Goal: Task Accomplishment & Management: Complete application form

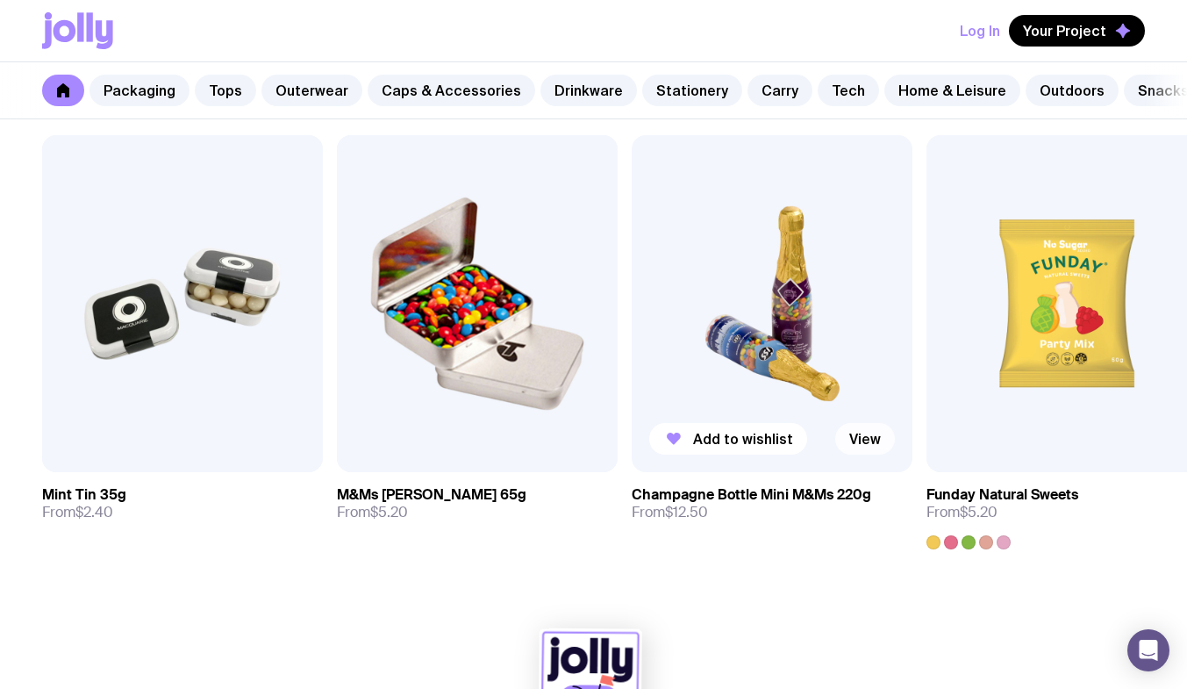
scroll to position [5947, 0]
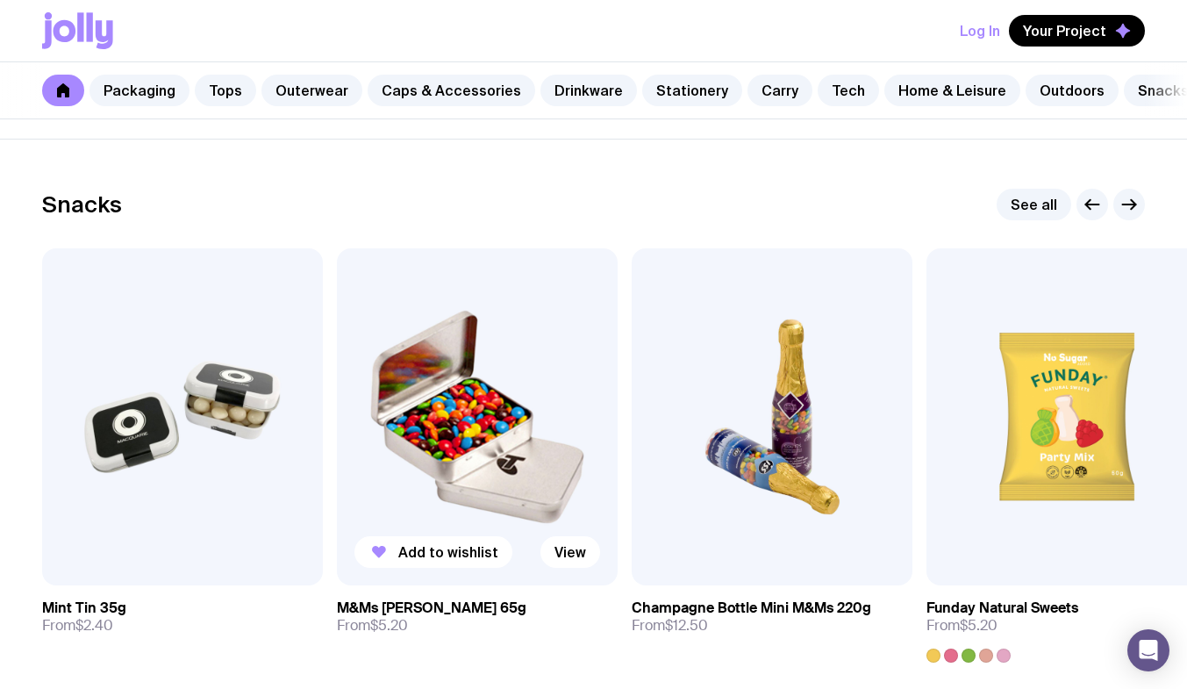
click at [486, 507] on img at bounding box center [477, 416] width 281 height 337
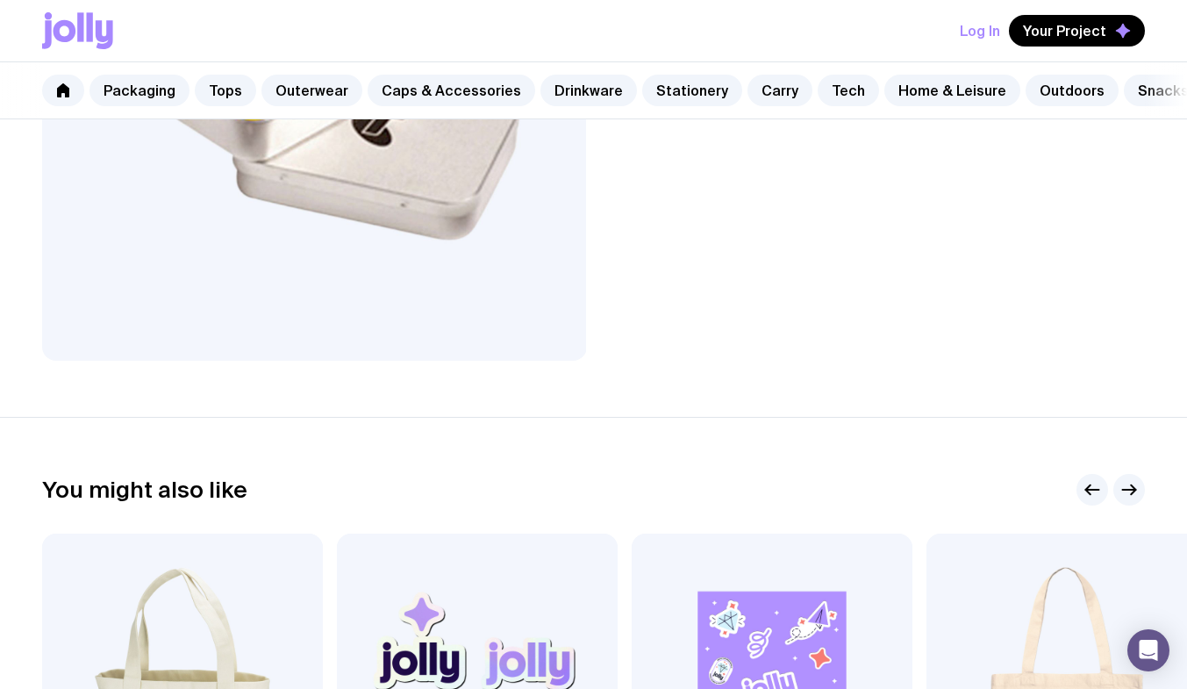
scroll to position [223, 0]
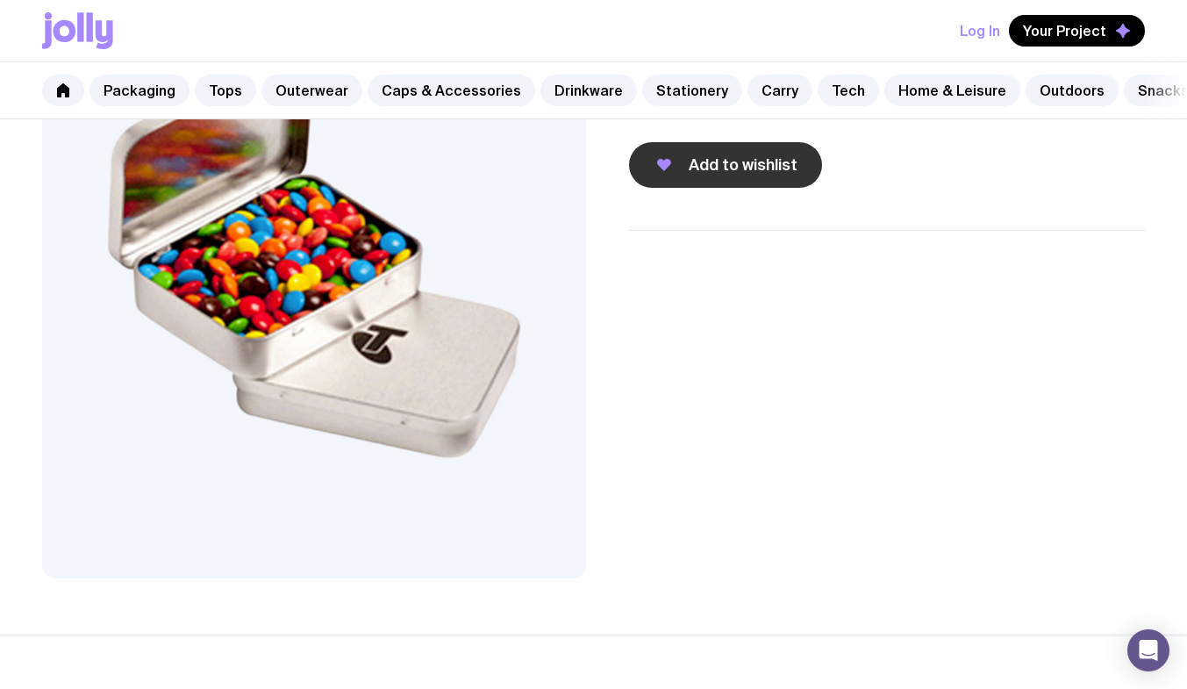
click at [705, 175] on span "Add to wishlist" at bounding box center [743, 164] width 109 height 21
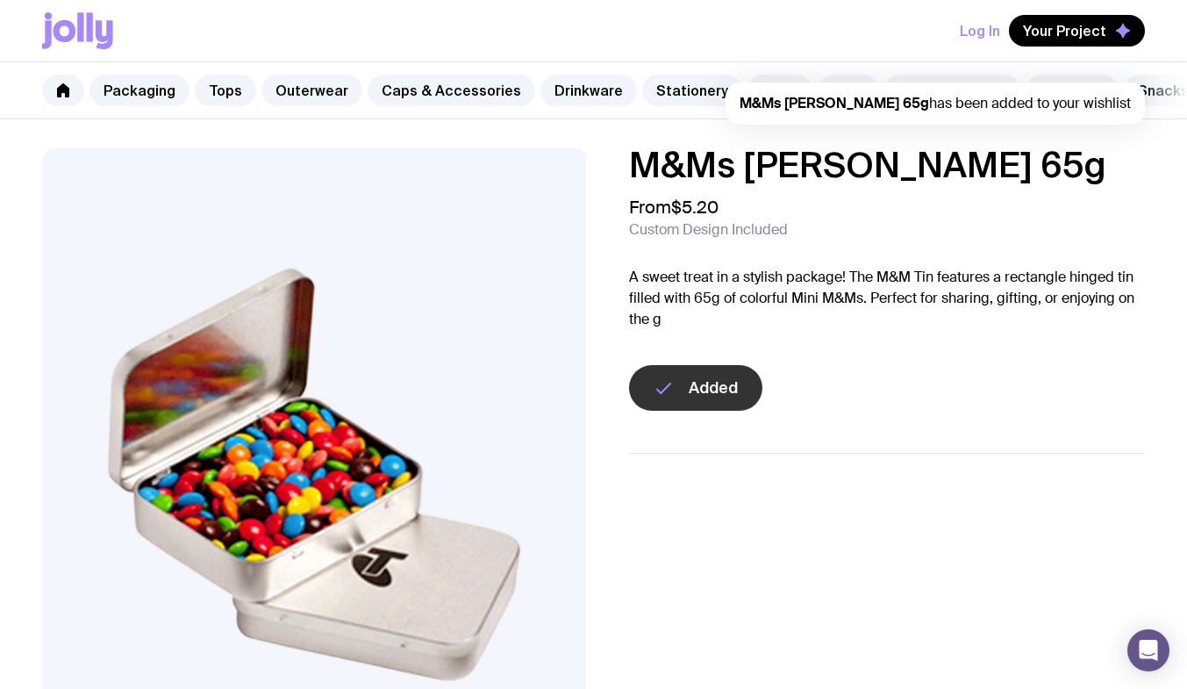
scroll to position [0, 0]
click at [984, 26] on button "Log In" at bounding box center [980, 31] width 40 height 32
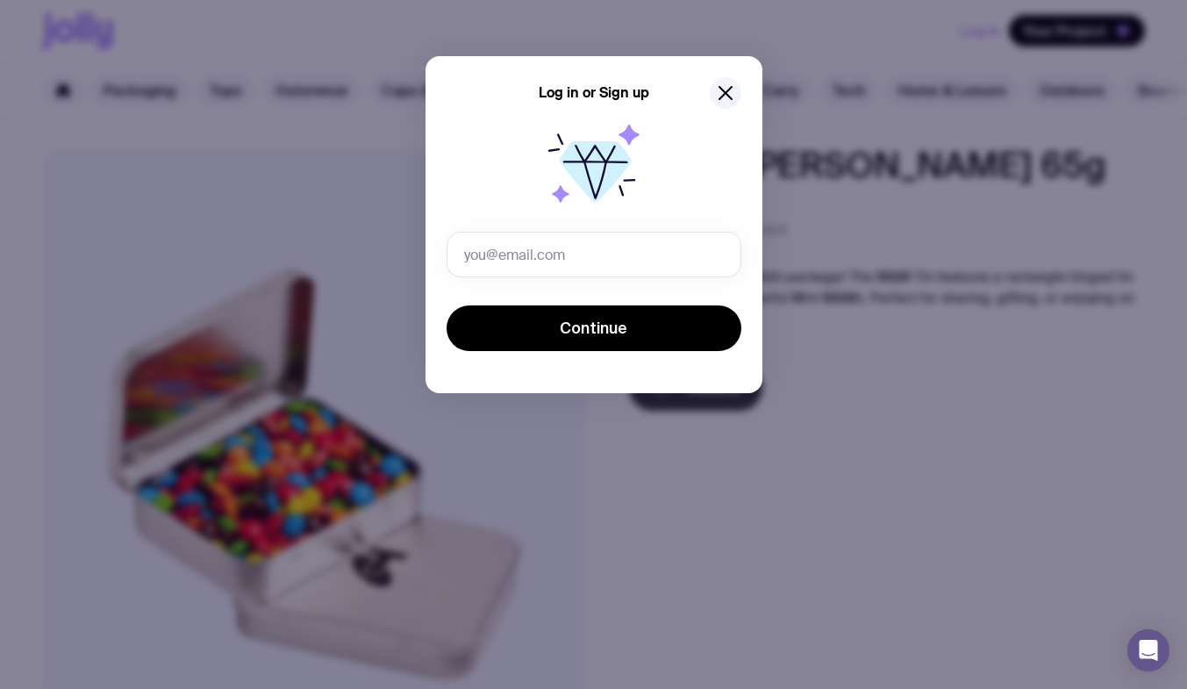
type input "h"
type input "[PERSON_NAME][EMAIL_ADDRESS][DOMAIN_NAME]"
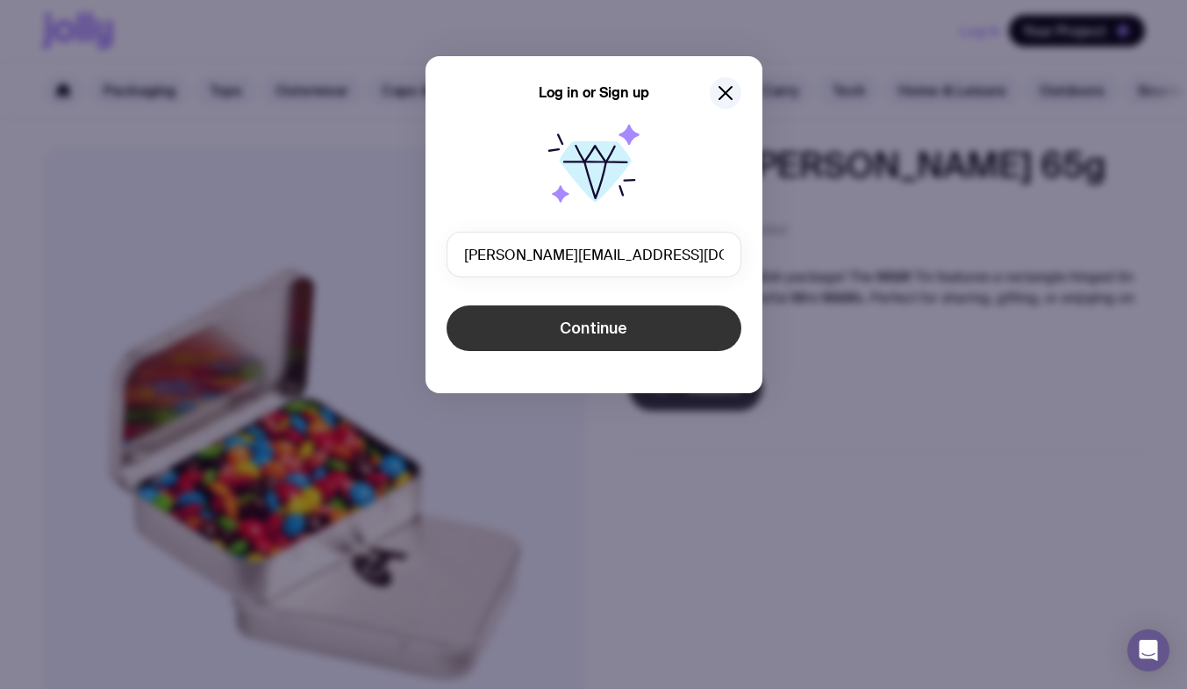
click at [555, 349] on button "Continue" at bounding box center [593, 328] width 295 height 46
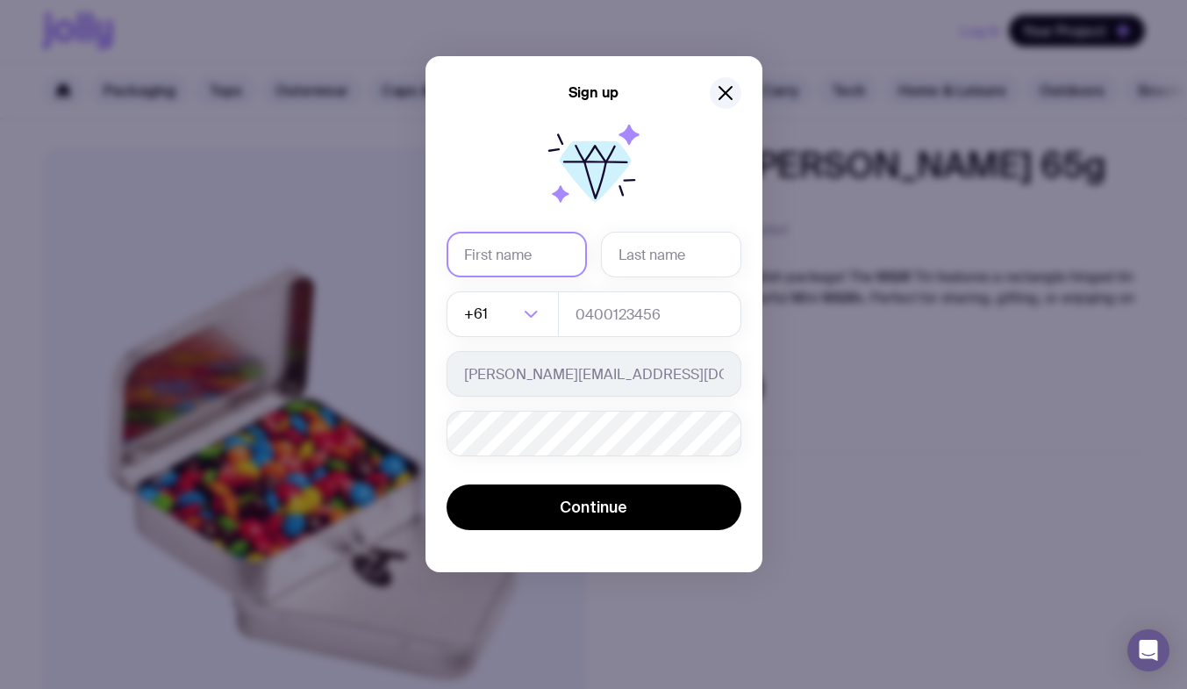
click at [493, 259] on input "text" at bounding box center [516, 255] width 140 height 46
type input "[PERSON_NAME]"
click at [637, 244] on input "text" at bounding box center [671, 255] width 140 height 46
type input "gialouris"
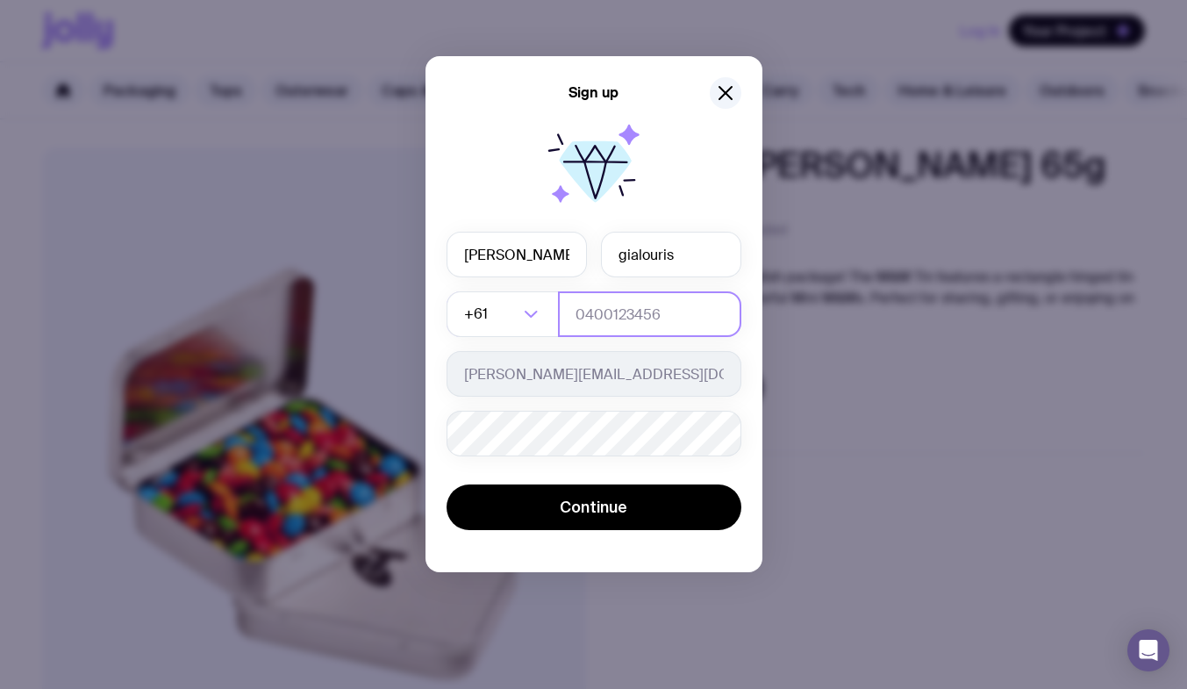
click at [629, 309] on input "tel" at bounding box center [649, 314] width 183 height 46
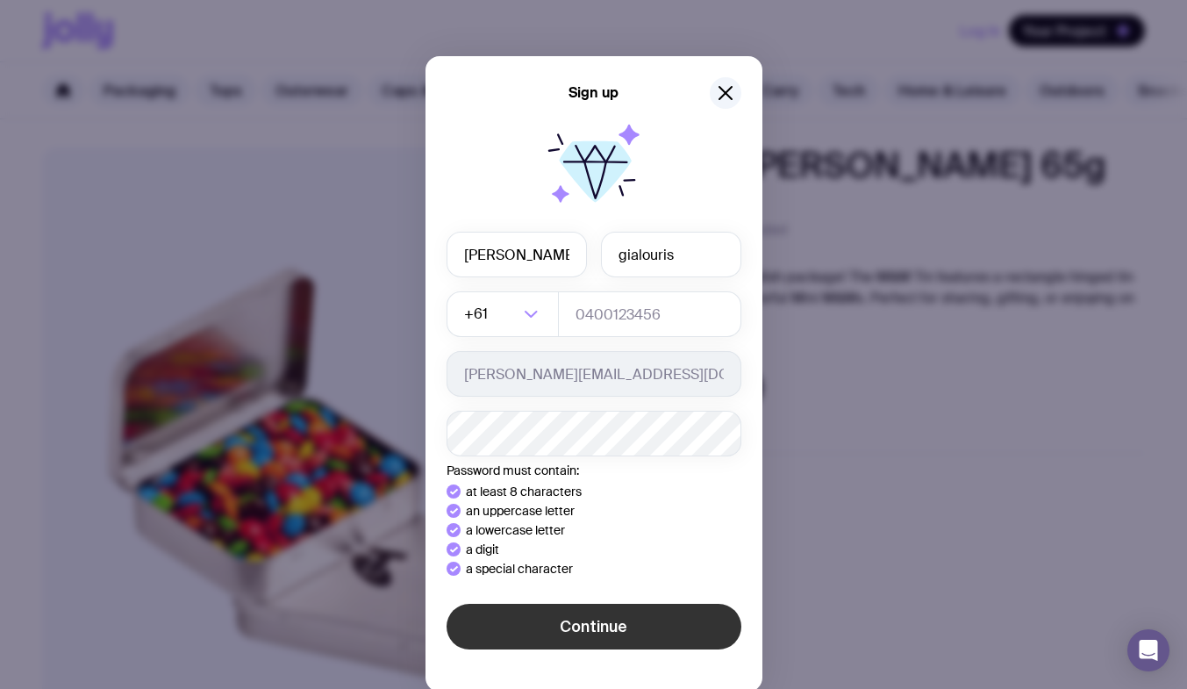
click at [546, 625] on div "Sign up [PERSON_NAME] +61 Loading... [PERSON_NAME][EMAIL_ADDRESS][DOMAIN_NAME] …" at bounding box center [593, 373] width 337 height 635
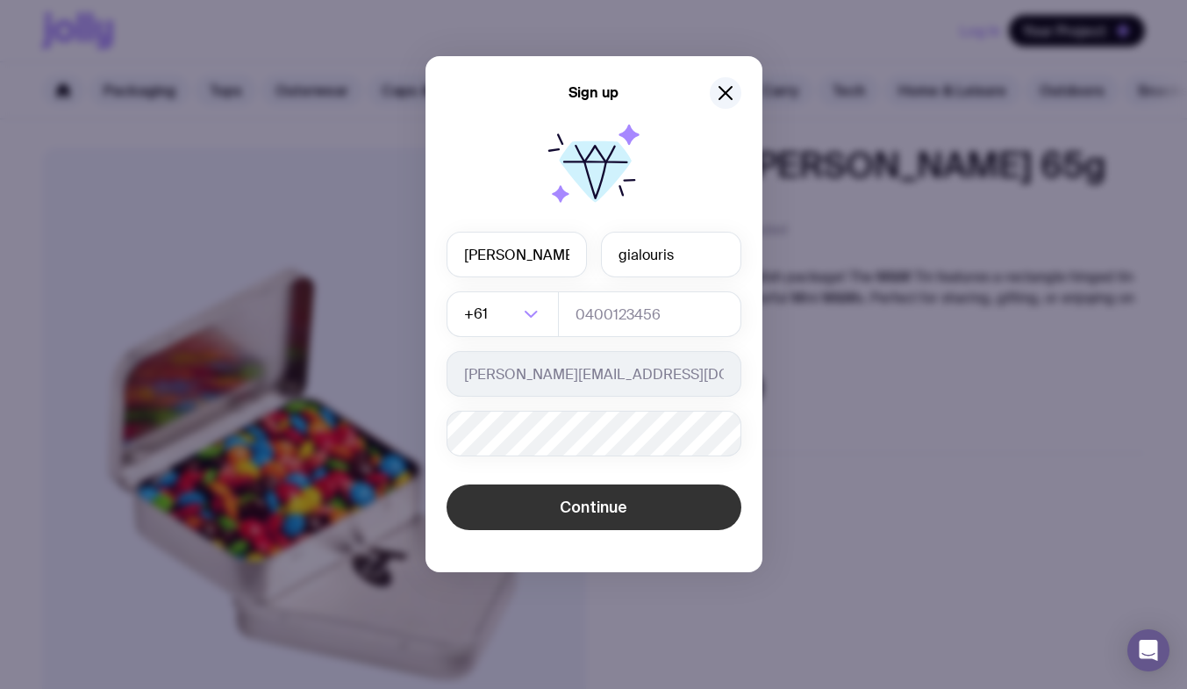
click at [553, 495] on button "Continue" at bounding box center [593, 507] width 295 height 46
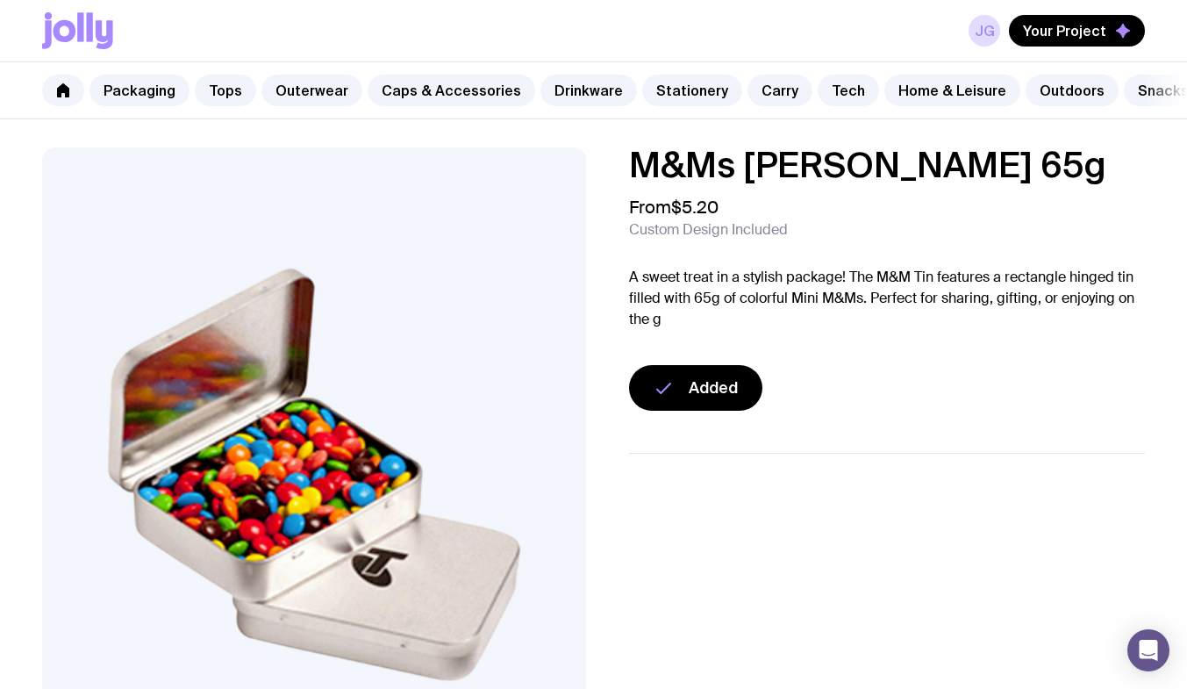
drag, startPoint x: 706, startPoint y: 394, endPoint x: 517, endPoint y: 218, distance: 258.1
click at [517, 218] on img at bounding box center [314, 473] width 544 height 653
click at [68, 93] on icon at bounding box center [63, 90] width 12 height 14
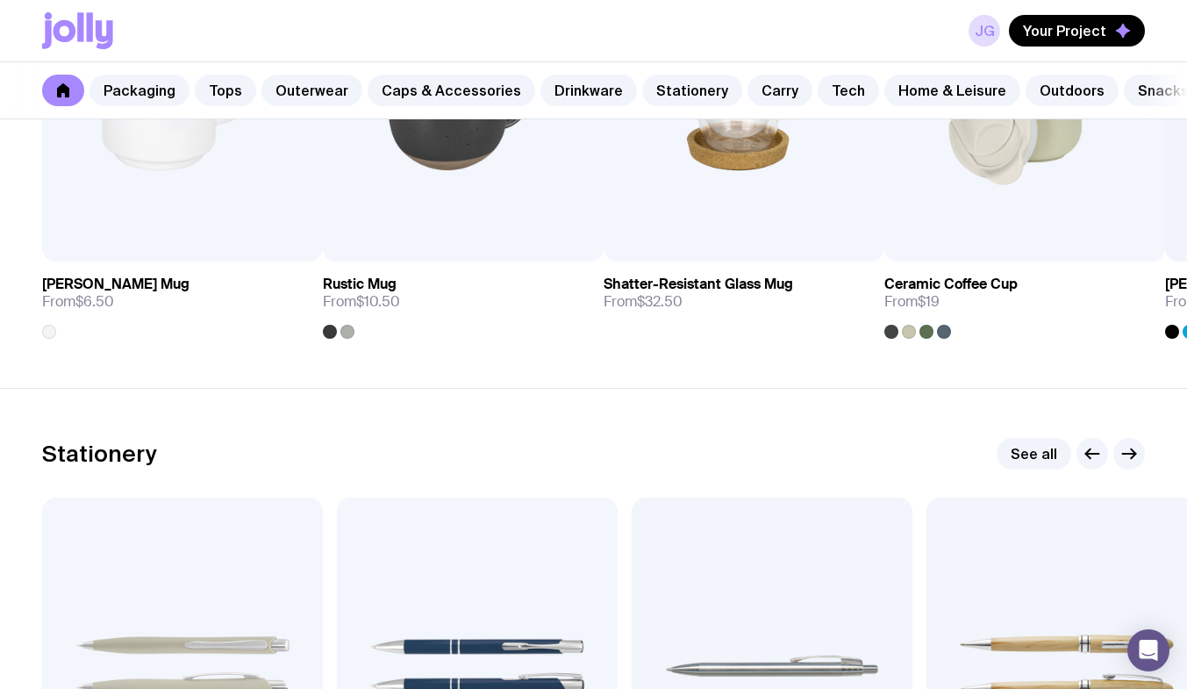
scroll to position [6176, 0]
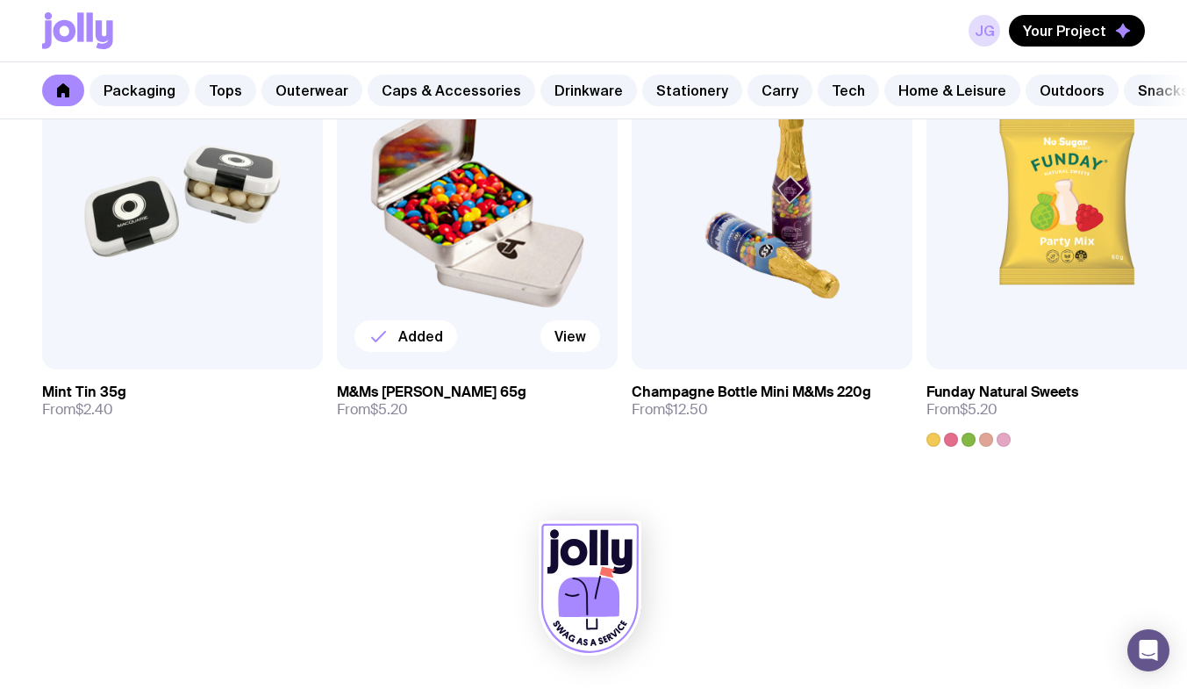
click at [494, 315] on img at bounding box center [477, 200] width 281 height 337
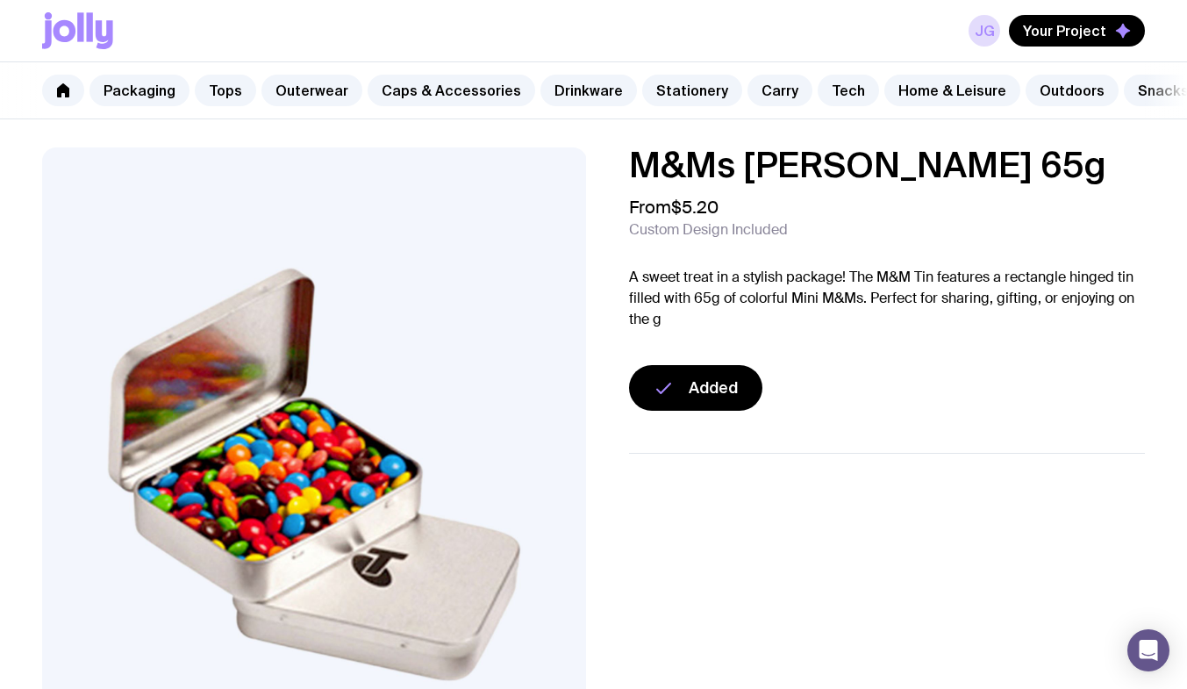
click at [233, 406] on img at bounding box center [314, 473] width 544 height 653
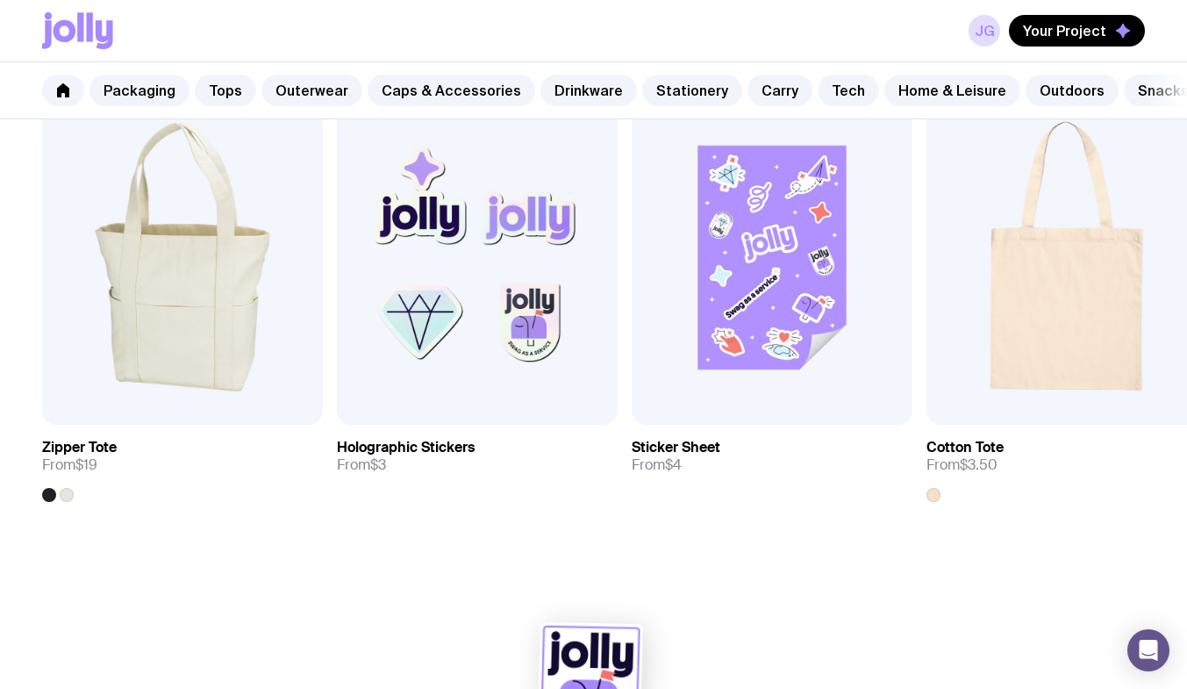
scroll to position [988, 0]
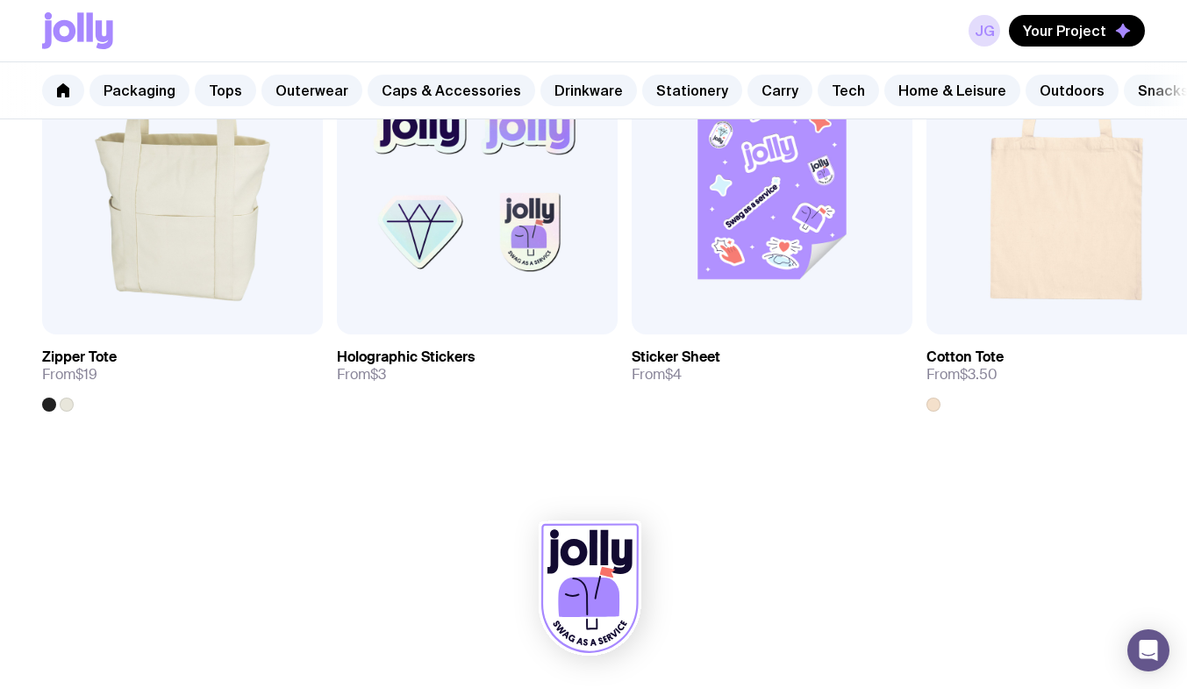
click at [1125, 92] on link "Snacks" at bounding box center [1163, 91] width 79 height 32
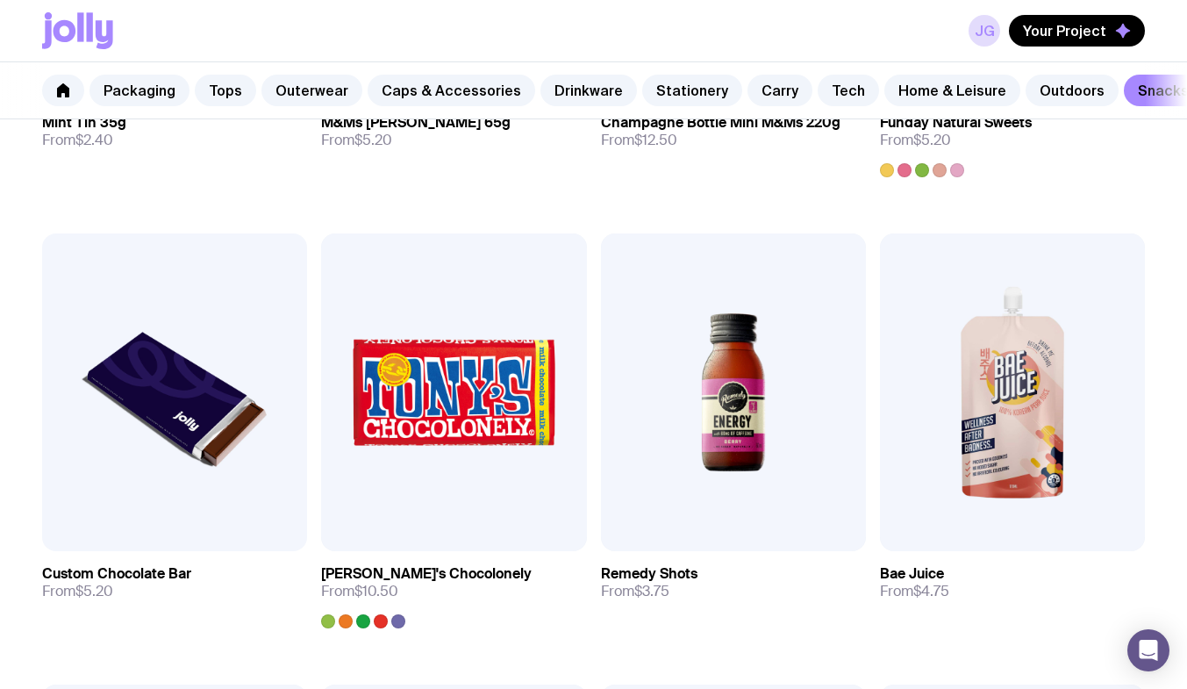
scroll to position [676, 0]
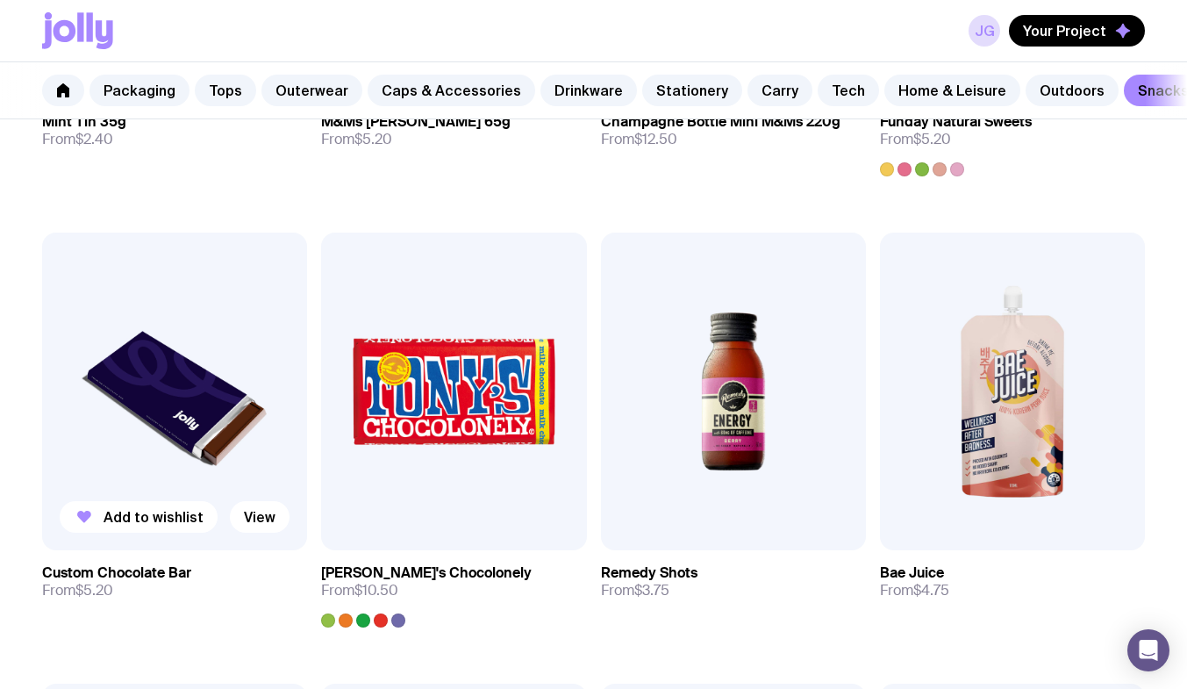
click at [142, 455] on img at bounding box center [174, 391] width 265 height 318
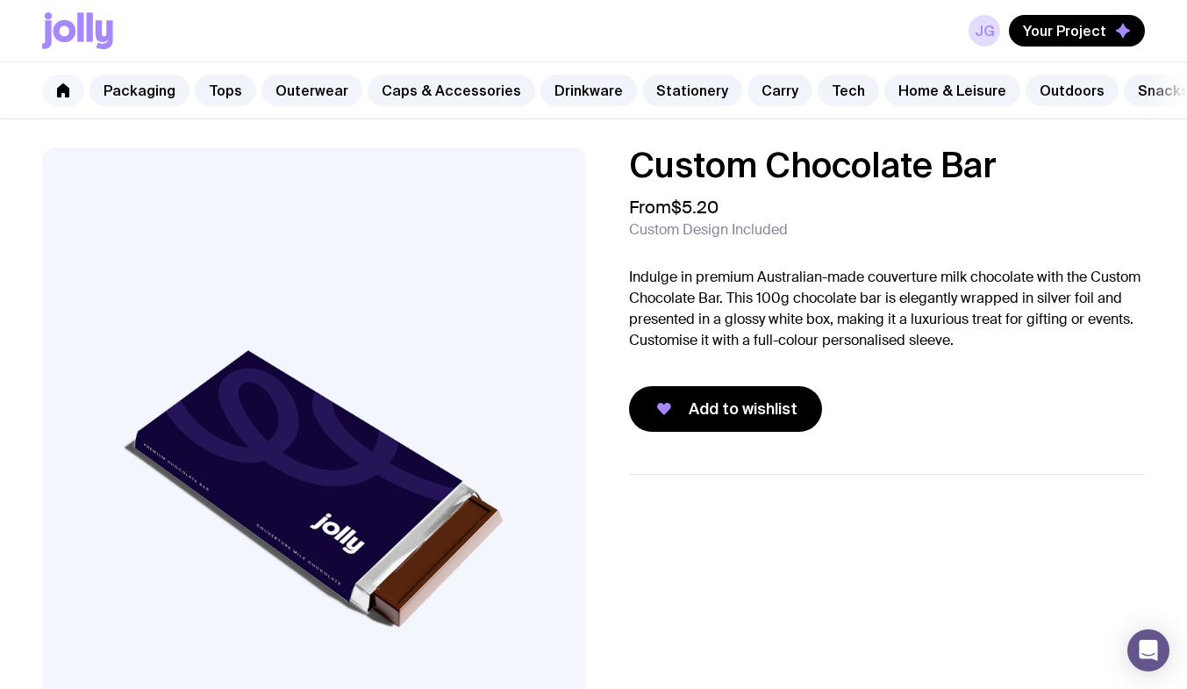
click at [79, 81] on link at bounding box center [63, 91] width 42 height 32
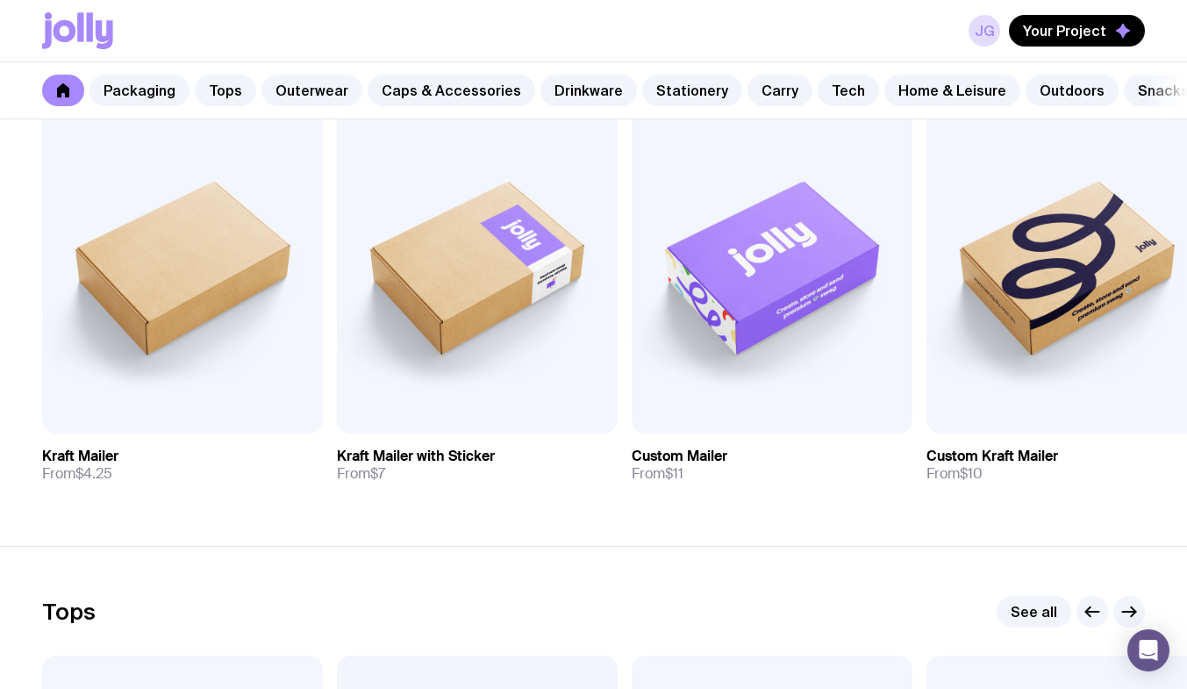
scroll to position [382, 0]
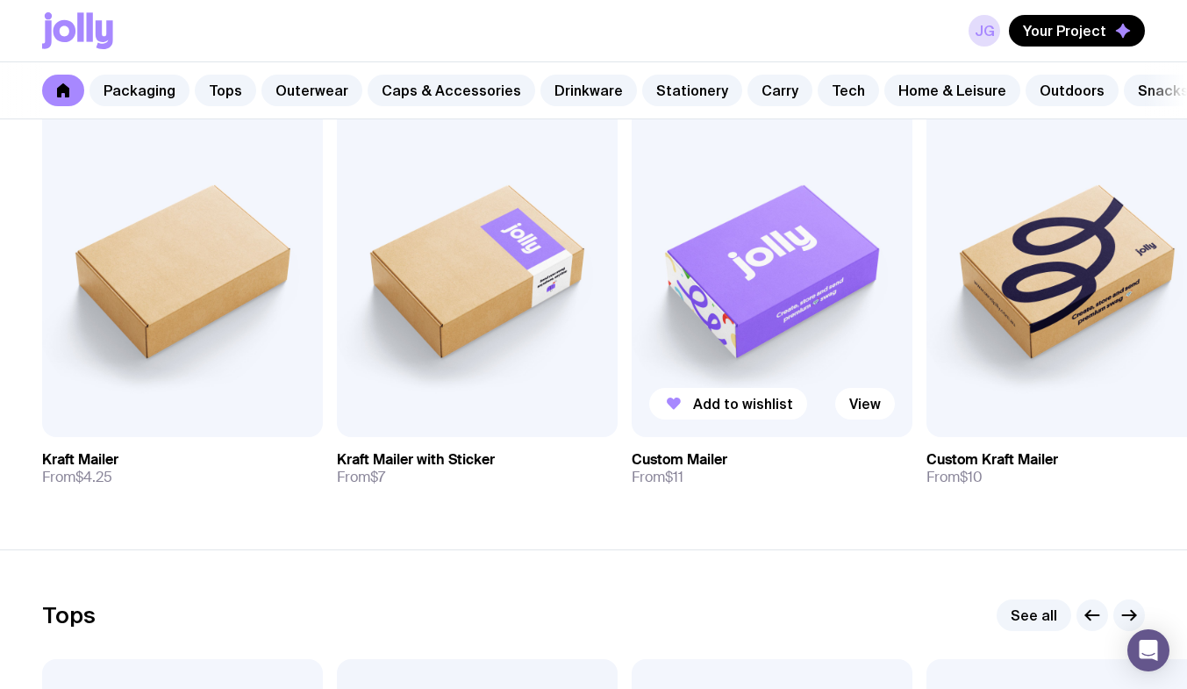
click at [794, 327] on img at bounding box center [772, 268] width 281 height 337
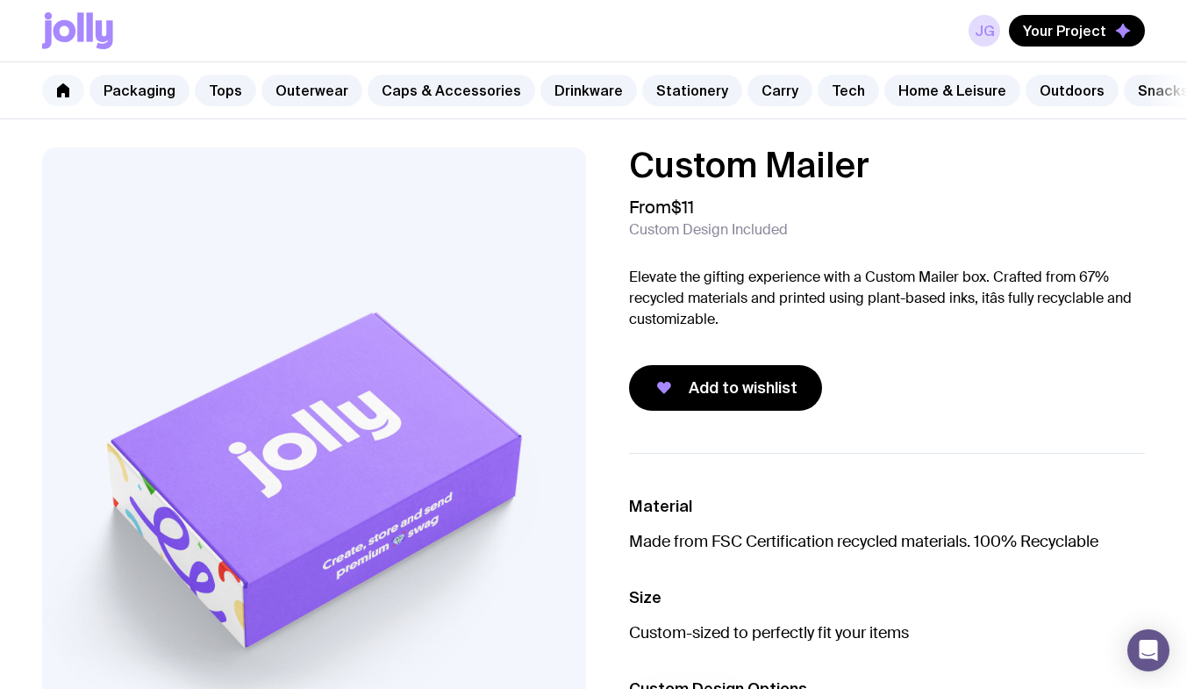
click at [53, 90] on link at bounding box center [63, 91] width 42 height 32
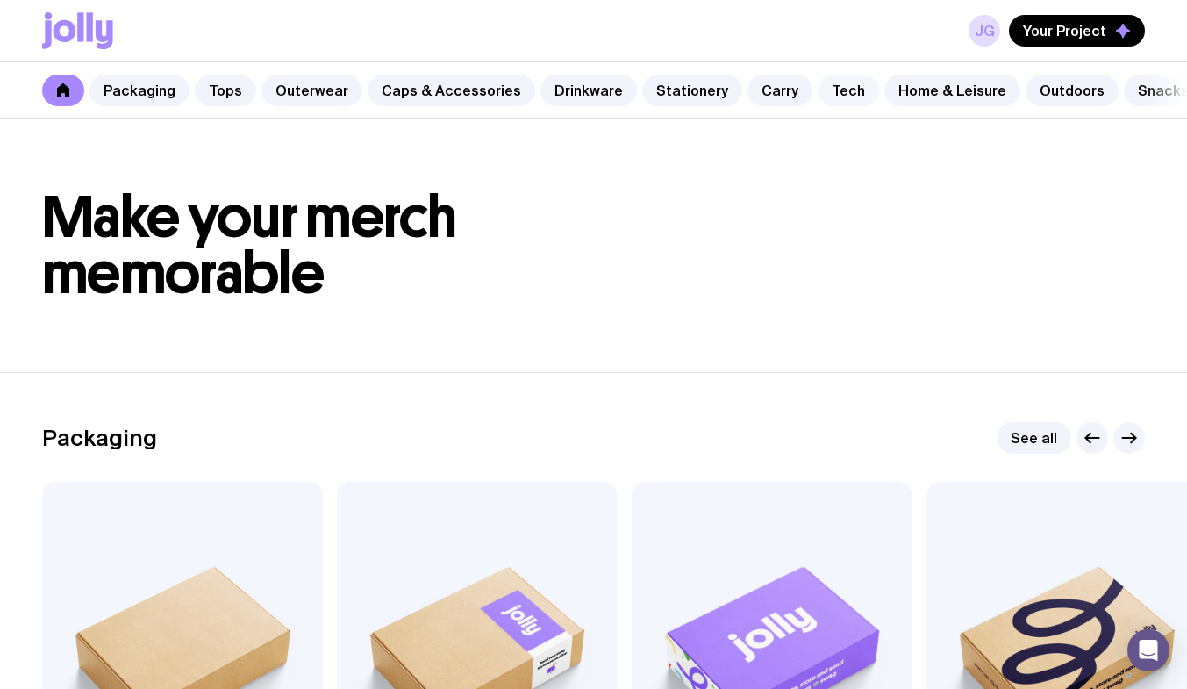
click at [831, 89] on link "Tech" at bounding box center [847, 91] width 61 height 32
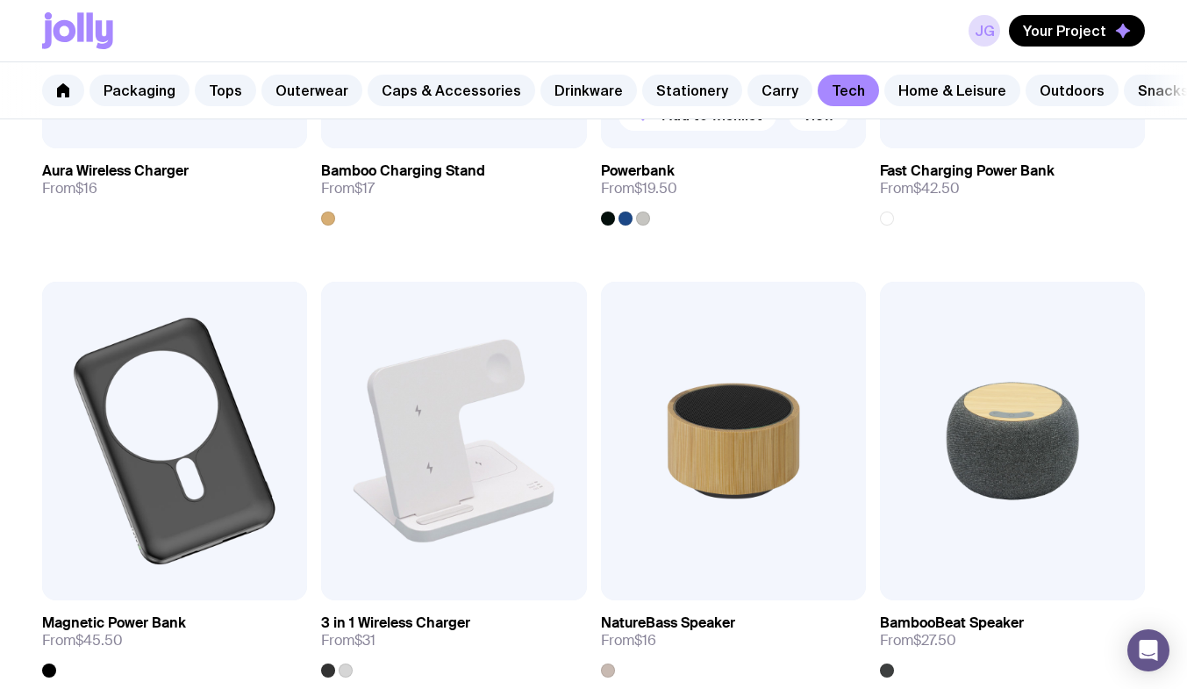
scroll to position [1079, 0]
click at [284, 92] on link "Outerwear" at bounding box center [311, 91] width 101 height 32
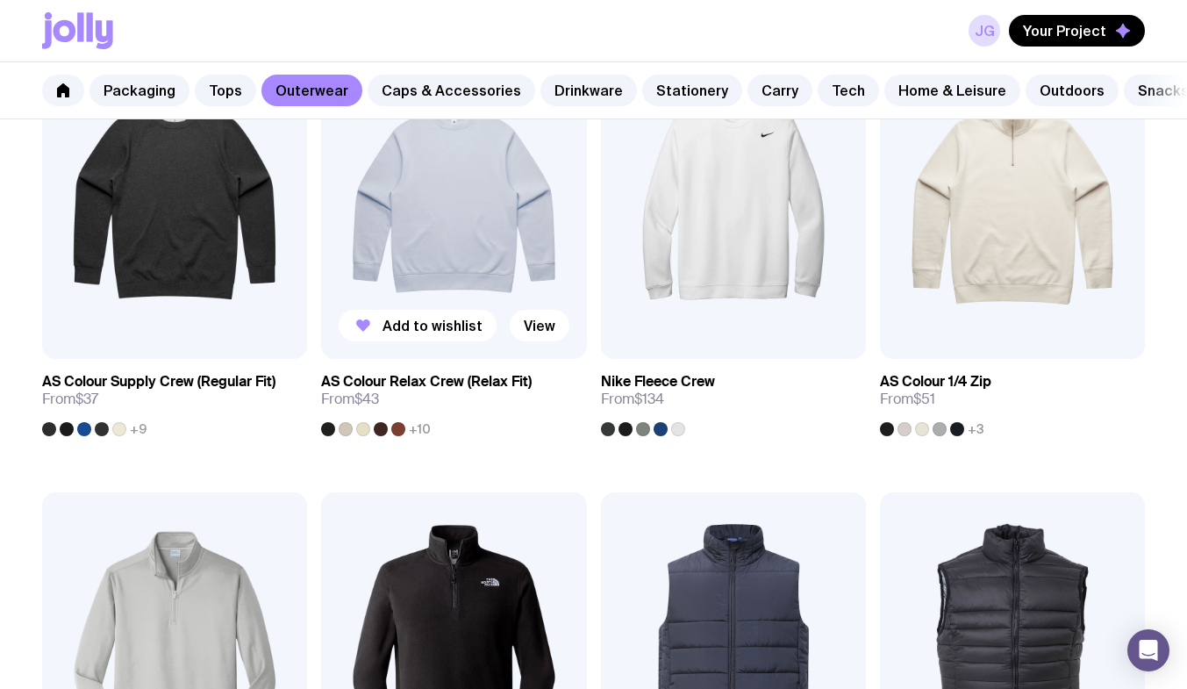
scroll to position [397, 0]
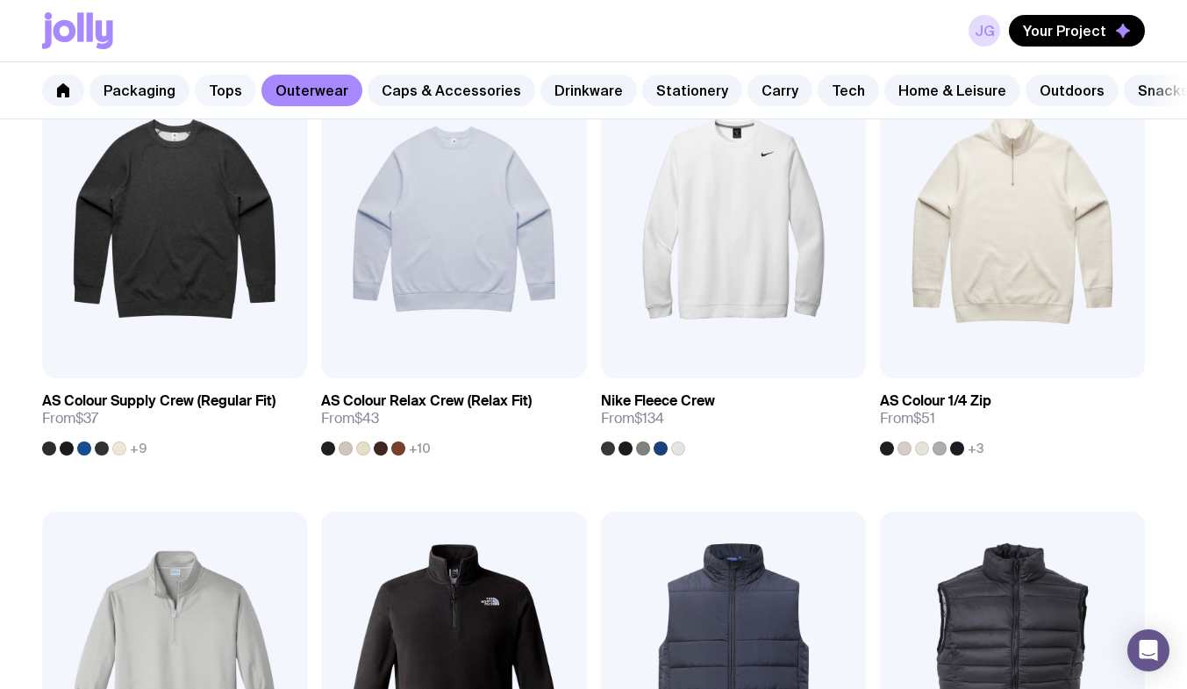
click at [221, 90] on link "Tops" at bounding box center [225, 91] width 61 height 32
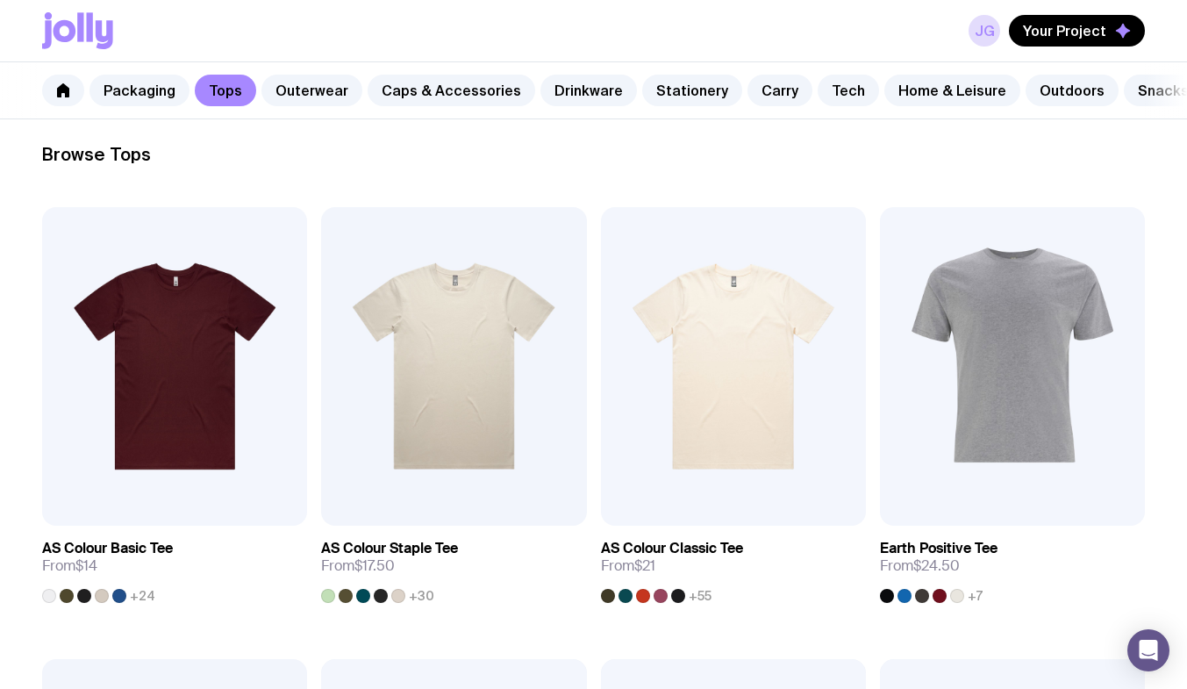
scroll to position [249, 0]
click at [187, 502] on span "Add to wishlist" at bounding box center [153, 493] width 100 height 18
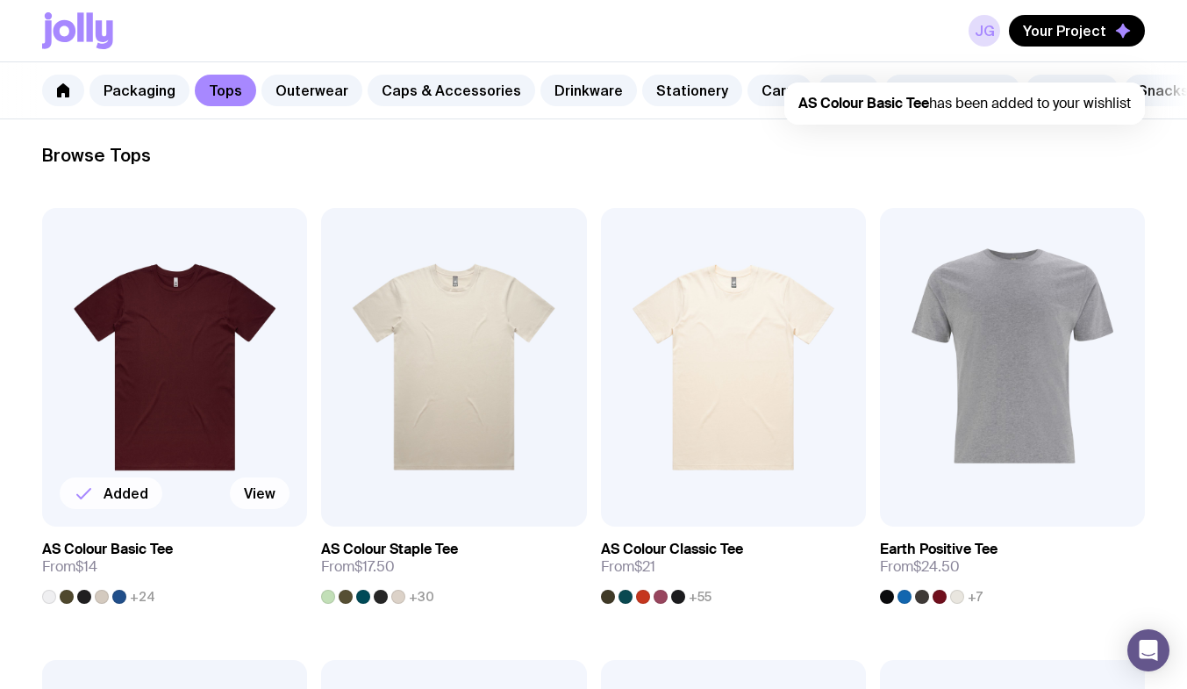
click at [260, 500] on link "View" at bounding box center [260, 493] width 60 height 32
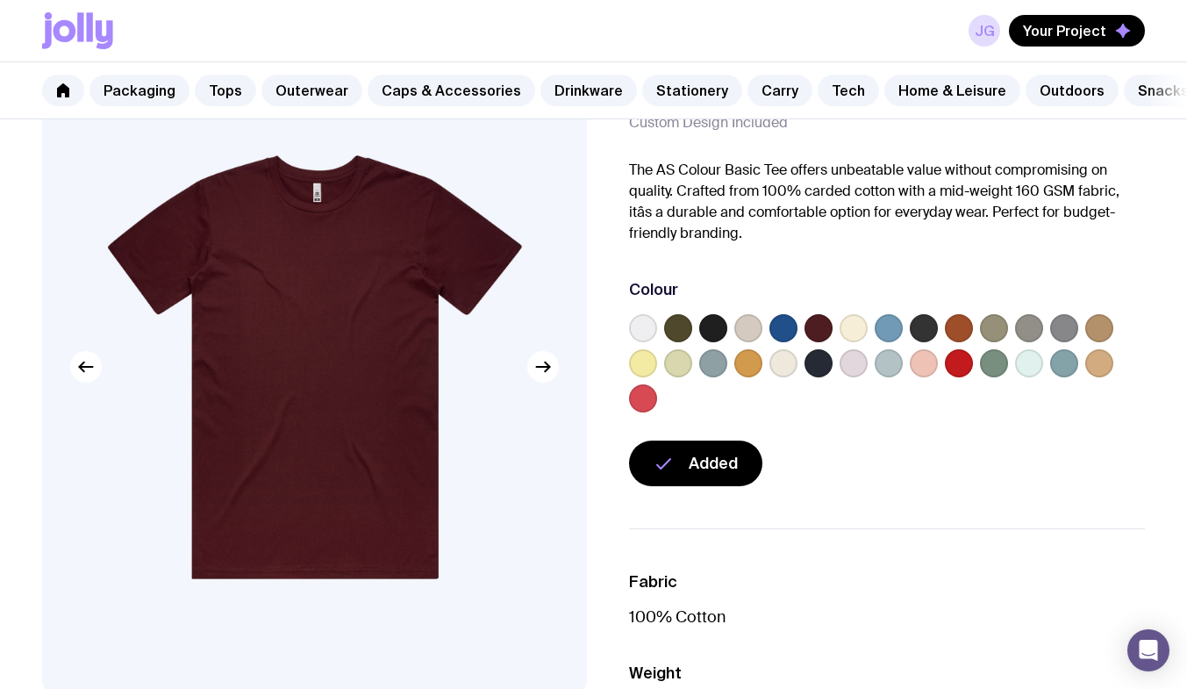
scroll to position [101, 0]
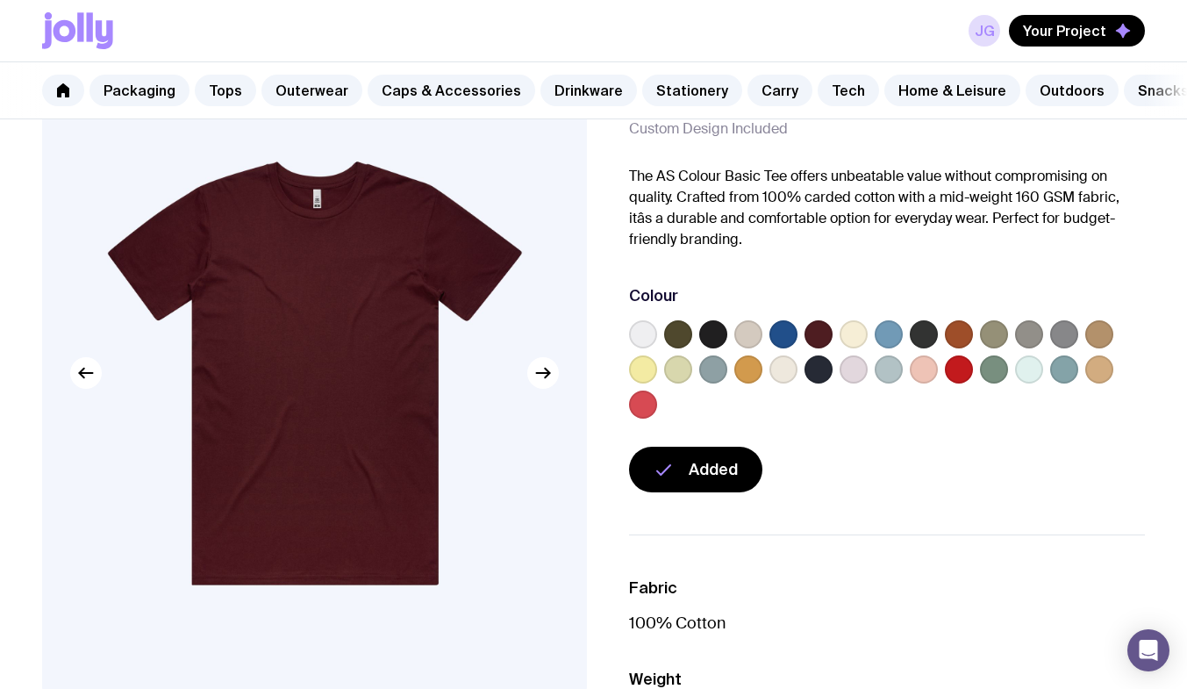
click at [946, 377] on label at bounding box center [959, 369] width 28 height 28
click at [0, 0] on input "radio" at bounding box center [0, 0] width 0 height 0
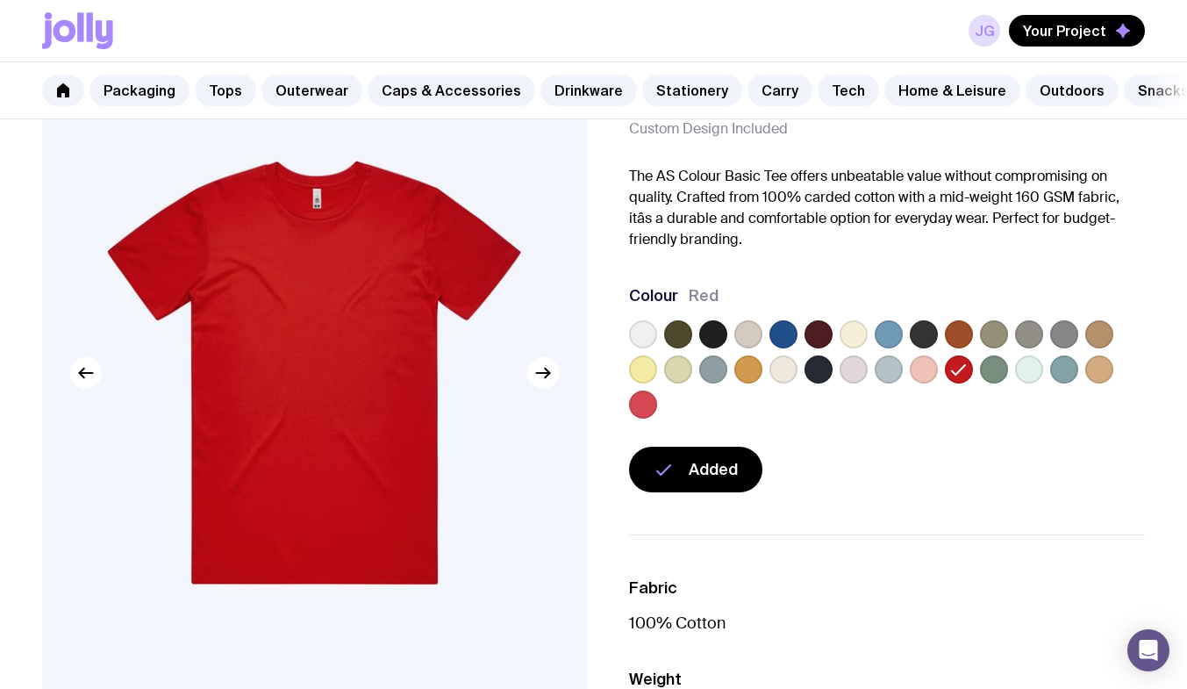
click at [710, 348] on label at bounding box center [713, 334] width 28 height 28
click at [0, 0] on input "radio" at bounding box center [0, 0] width 0 height 0
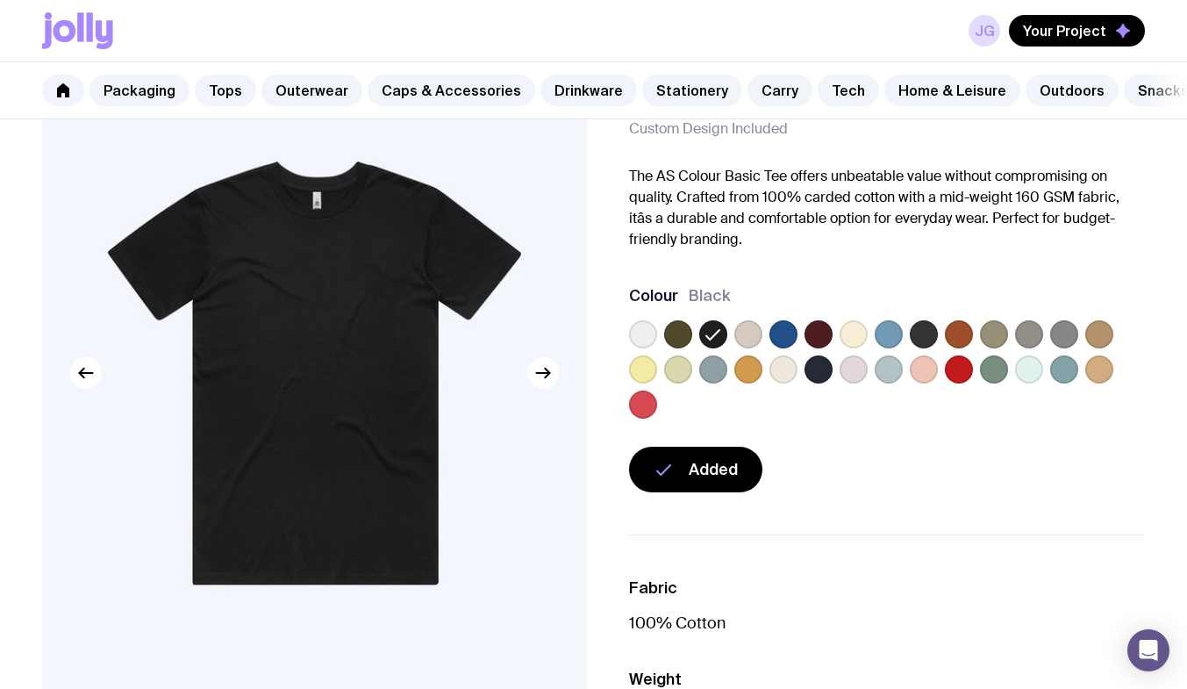
click at [642, 342] on label at bounding box center [643, 334] width 28 height 28
click at [0, 0] on input "radio" at bounding box center [0, 0] width 0 height 0
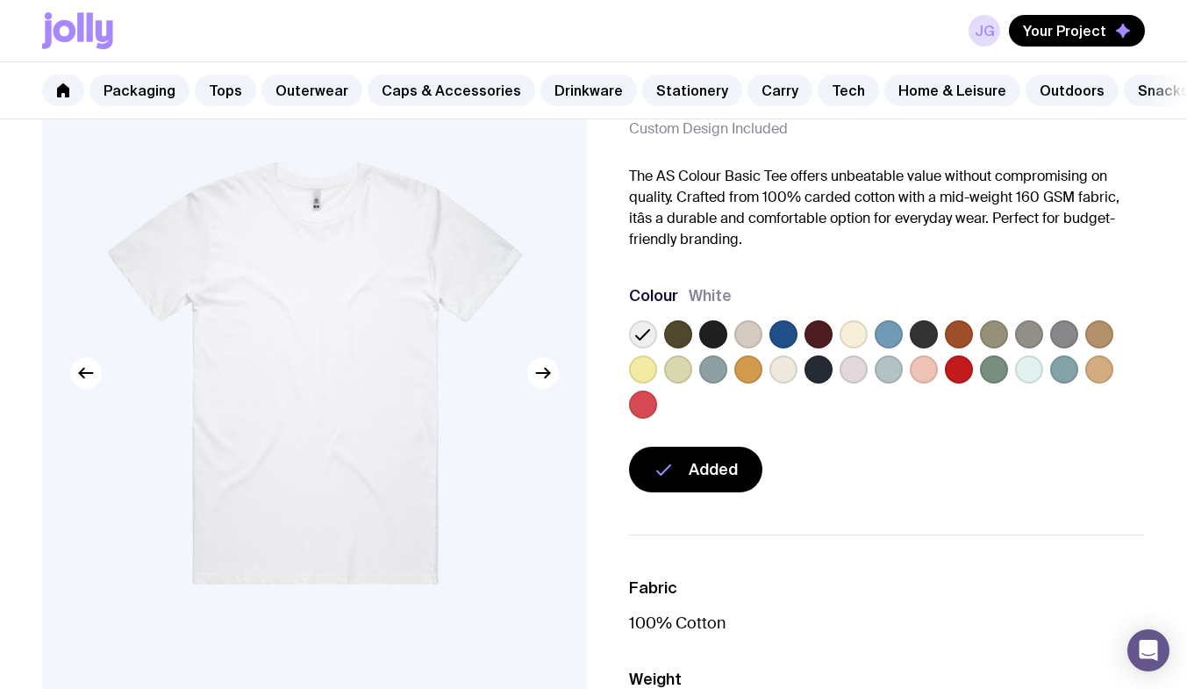
click at [710, 348] on label at bounding box center [713, 334] width 28 height 28
click at [0, 0] on input "radio" at bounding box center [0, 0] width 0 height 0
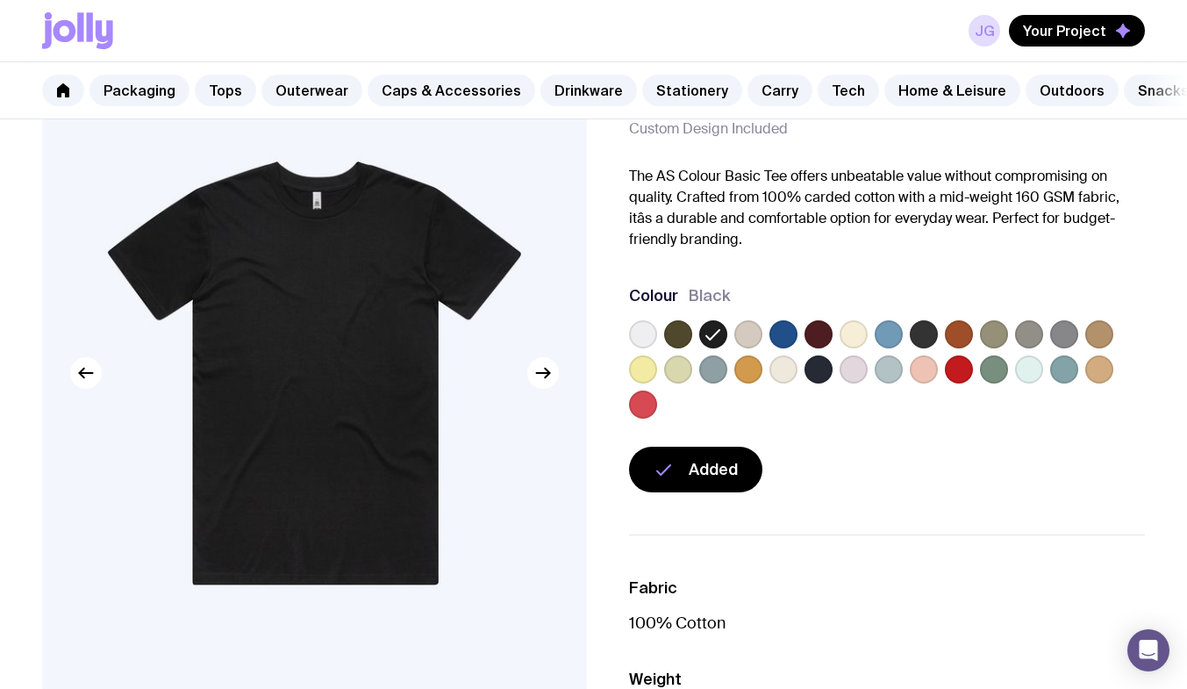
click at [643, 348] on label at bounding box center [643, 334] width 28 height 28
click at [0, 0] on input "radio" at bounding box center [0, 0] width 0 height 0
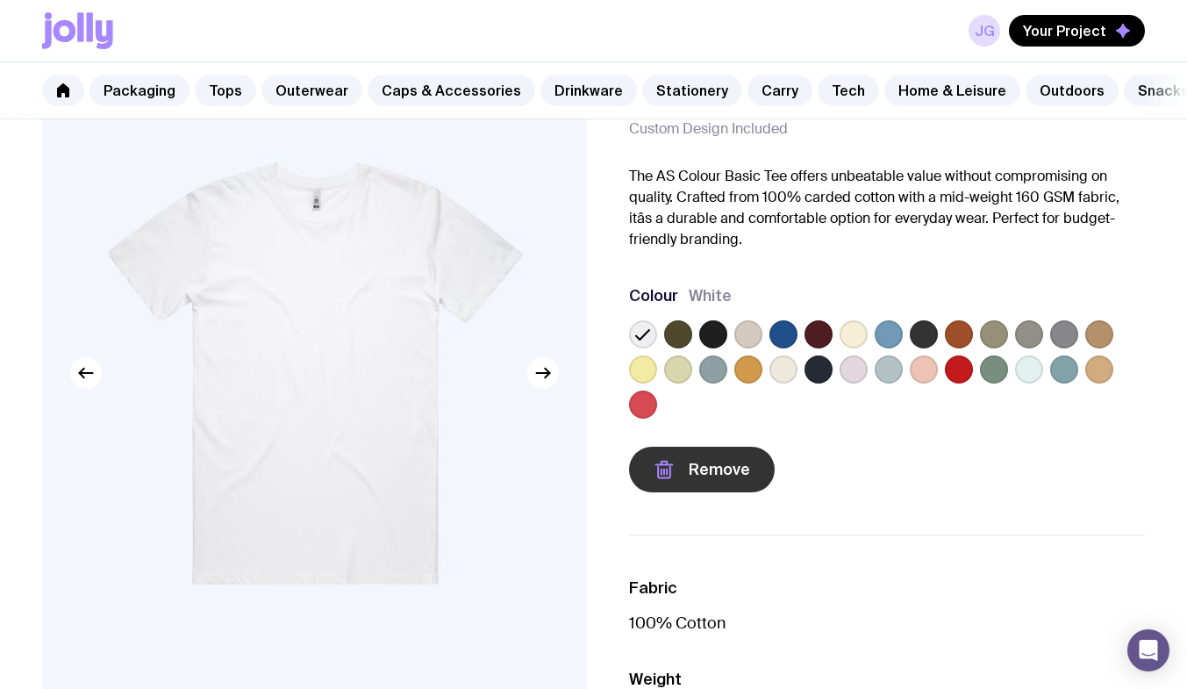
click at [661, 480] on icon "button" at bounding box center [663, 469] width 21 height 21
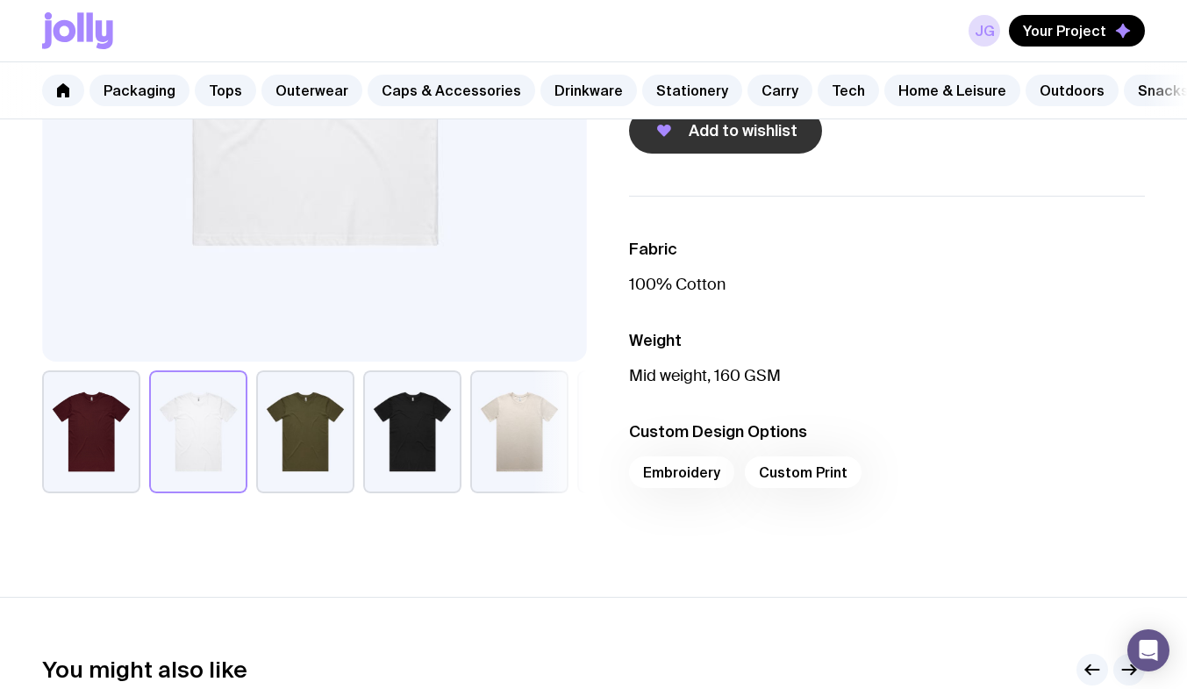
scroll to position [440, 0]
click at [778, 489] on div "Embroidery Custom Print" at bounding box center [887, 476] width 517 height 42
click at [793, 485] on div "Embroidery Custom Print" at bounding box center [887, 476] width 517 height 42
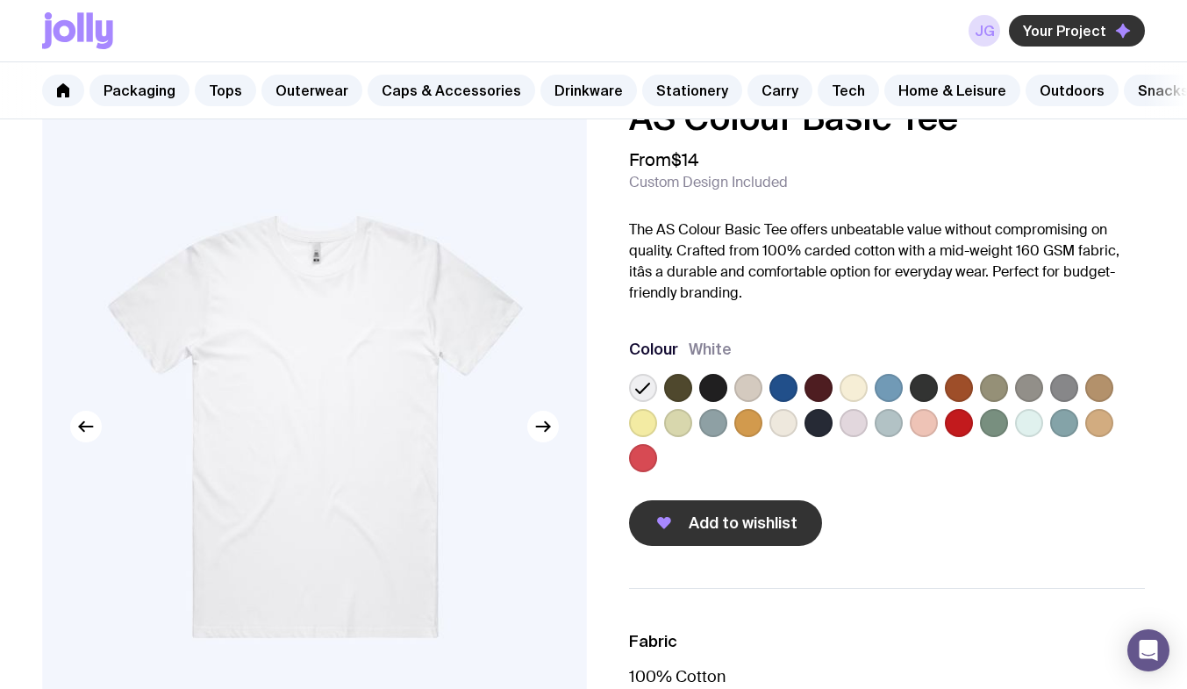
click at [1070, 27] on span "Your Project" at bounding box center [1064, 31] width 83 height 18
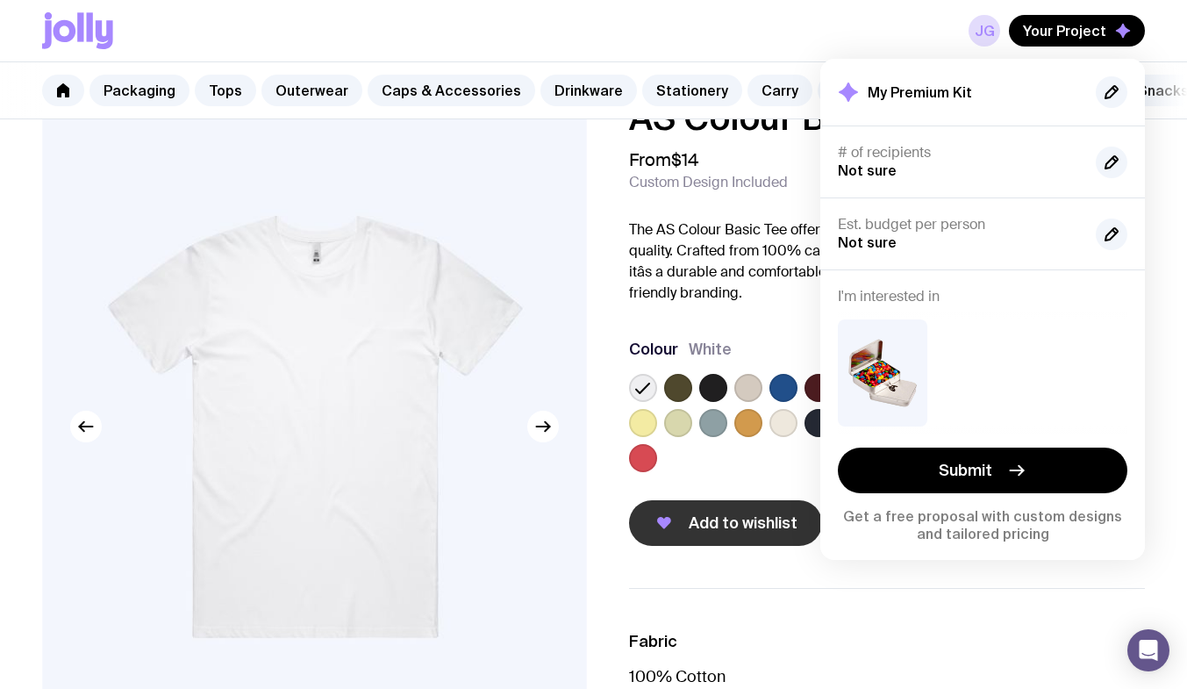
click at [913, 197] on div "# of recipients Not sure" at bounding box center [982, 233] width 325 height 72
click at [916, 172] on div "# of recipients Not sure" at bounding box center [960, 162] width 244 height 36
click at [883, 167] on span "Not sure" at bounding box center [867, 170] width 59 height 16
click at [811, 168] on div "From $14 Custom Design Included" at bounding box center [887, 170] width 517 height 42
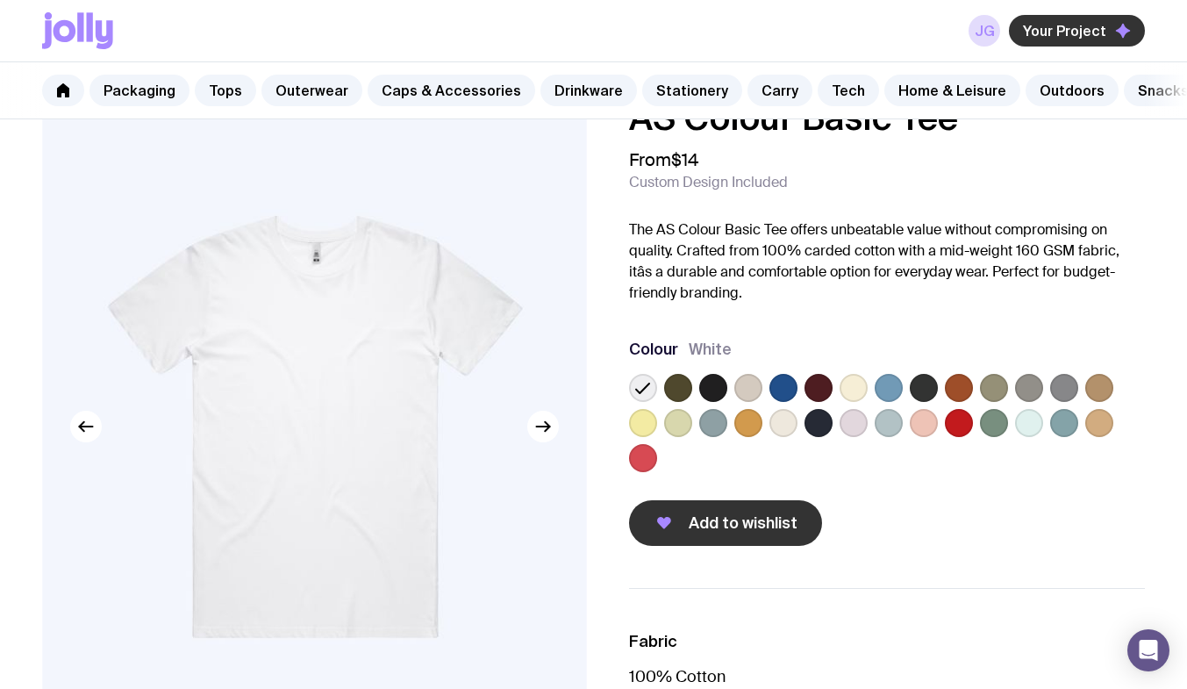
click at [1070, 39] on button "Your Project" at bounding box center [1077, 31] width 136 height 32
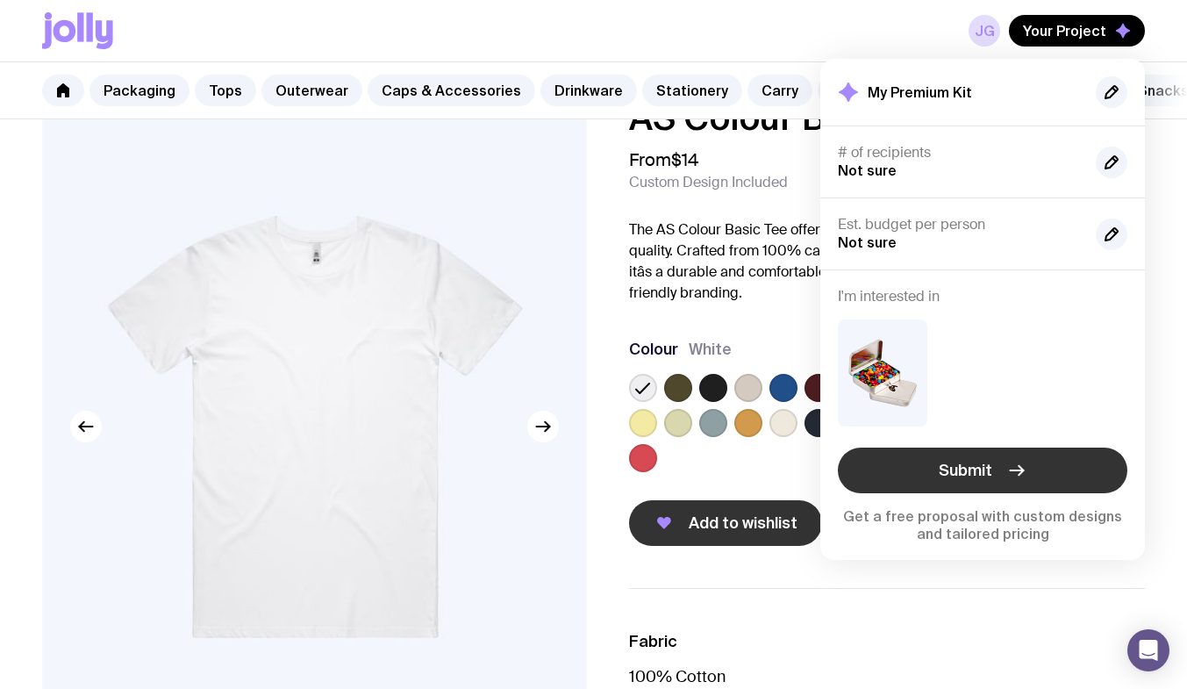
click at [946, 474] on span "Submit" at bounding box center [965, 470] width 54 height 21
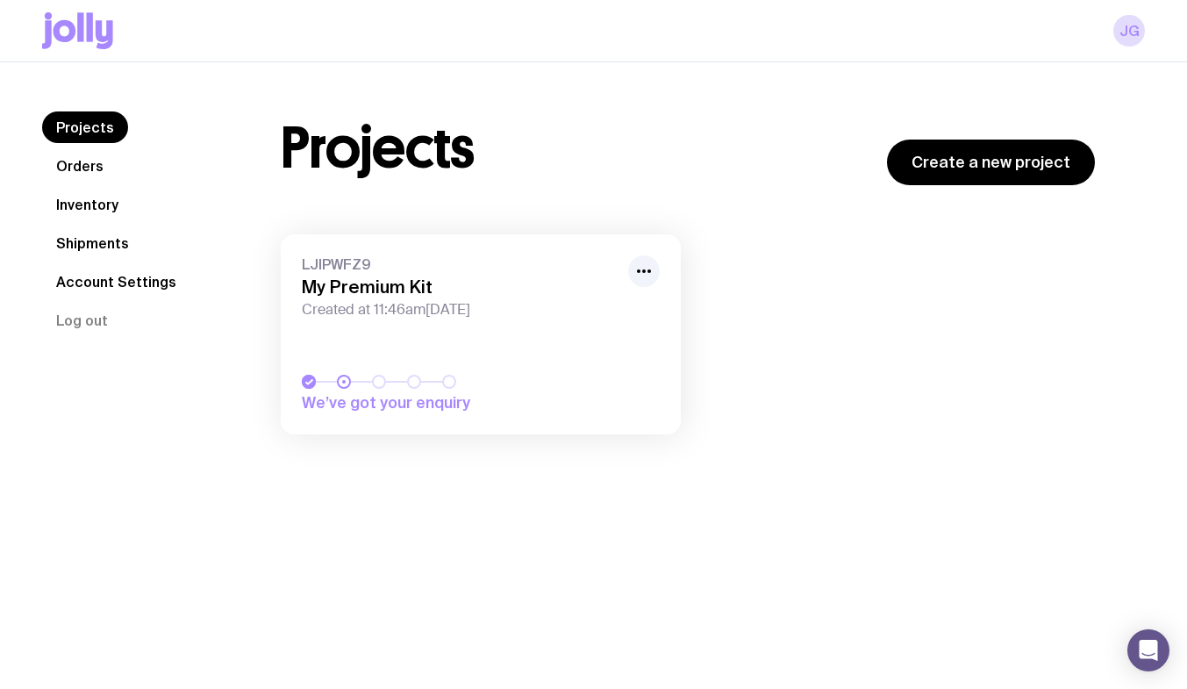
click at [789, 269] on div "LJIPWFZ9 My Premium Kit Created at 11:46am[DATE] We’ve got your enquiry Load mo…" at bounding box center [688, 343] width 814 height 218
click at [638, 395] on div "We’ve got your enquiry" at bounding box center [481, 394] width 358 height 39
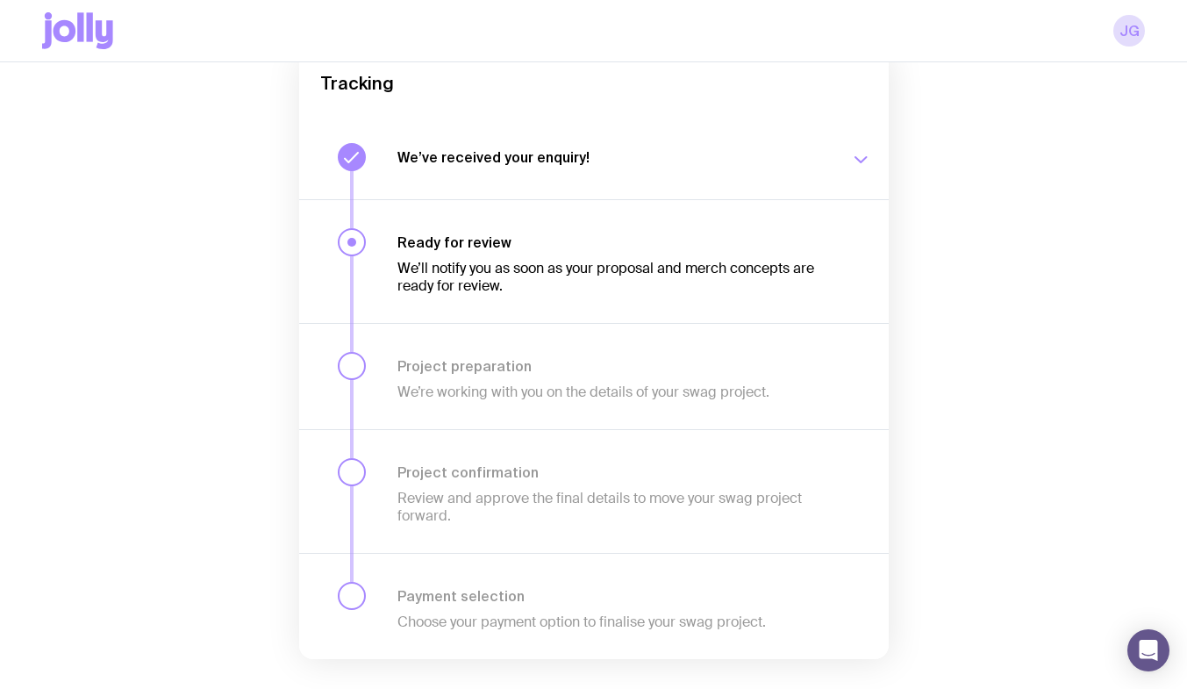
scroll to position [180, 0]
click at [433, 256] on div "We’ll notify you as soon as your proposal and merch concepts are ready for revi…" at bounding box center [613, 272] width 432 height 44
click at [361, 231] on div at bounding box center [341, 260] width 49 height 67
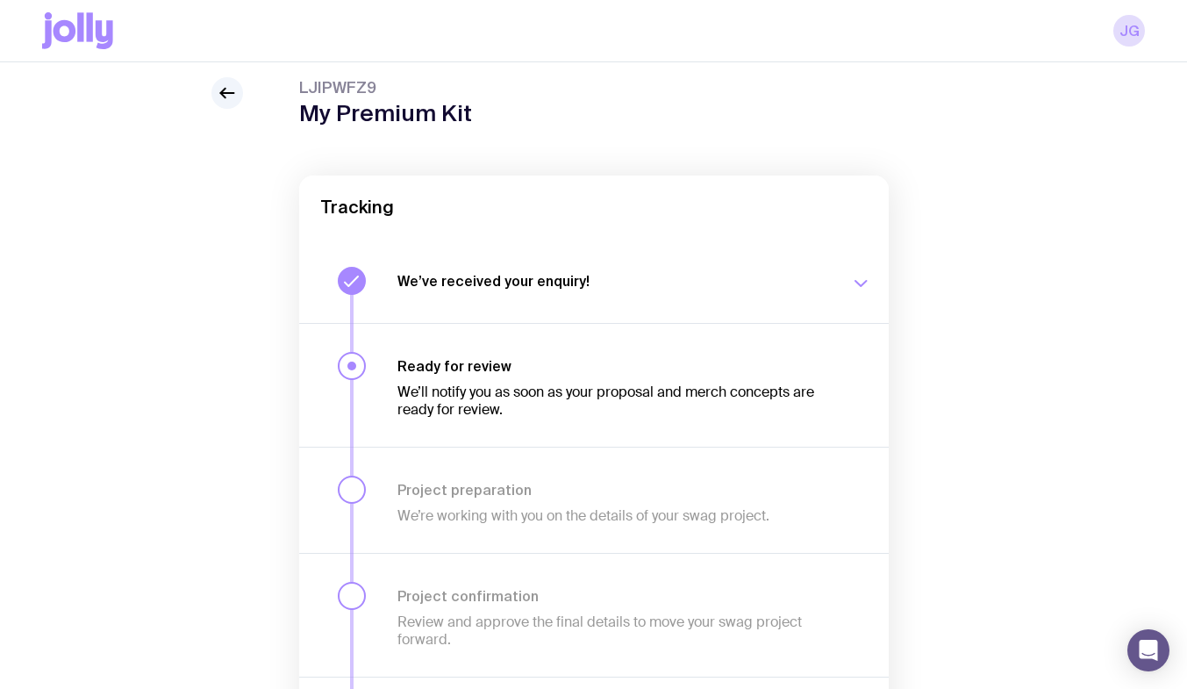
scroll to position [0, 0]
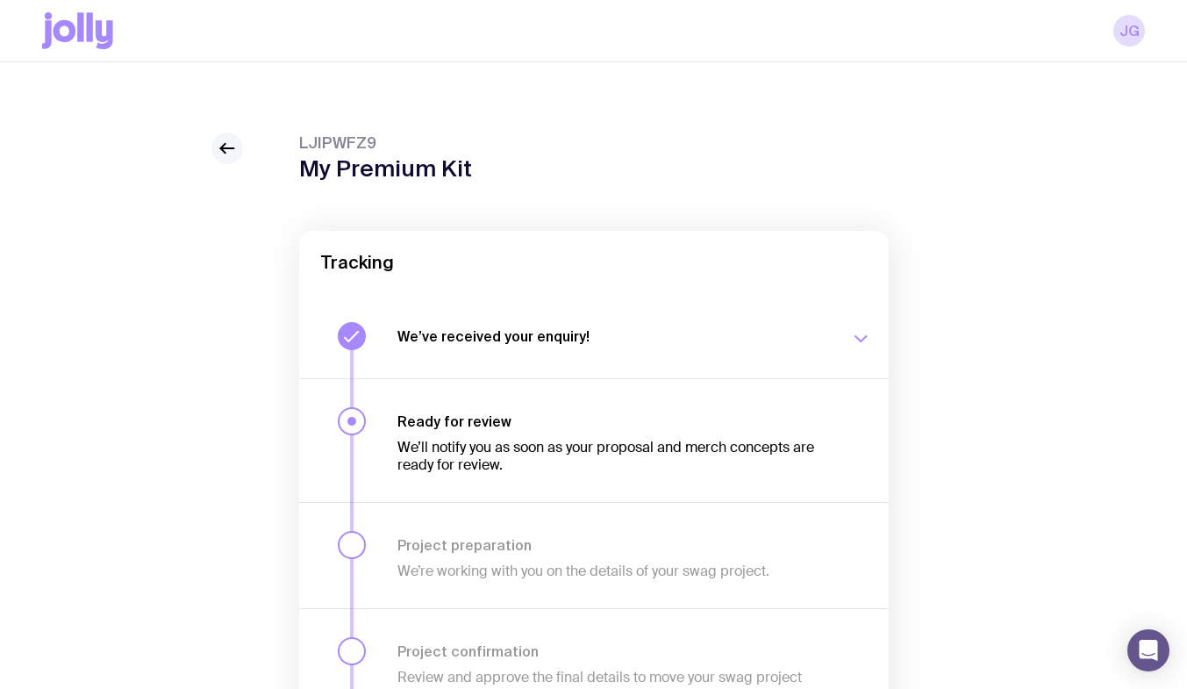
click at [227, 145] on icon at bounding box center [227, 148] width 21 height 21
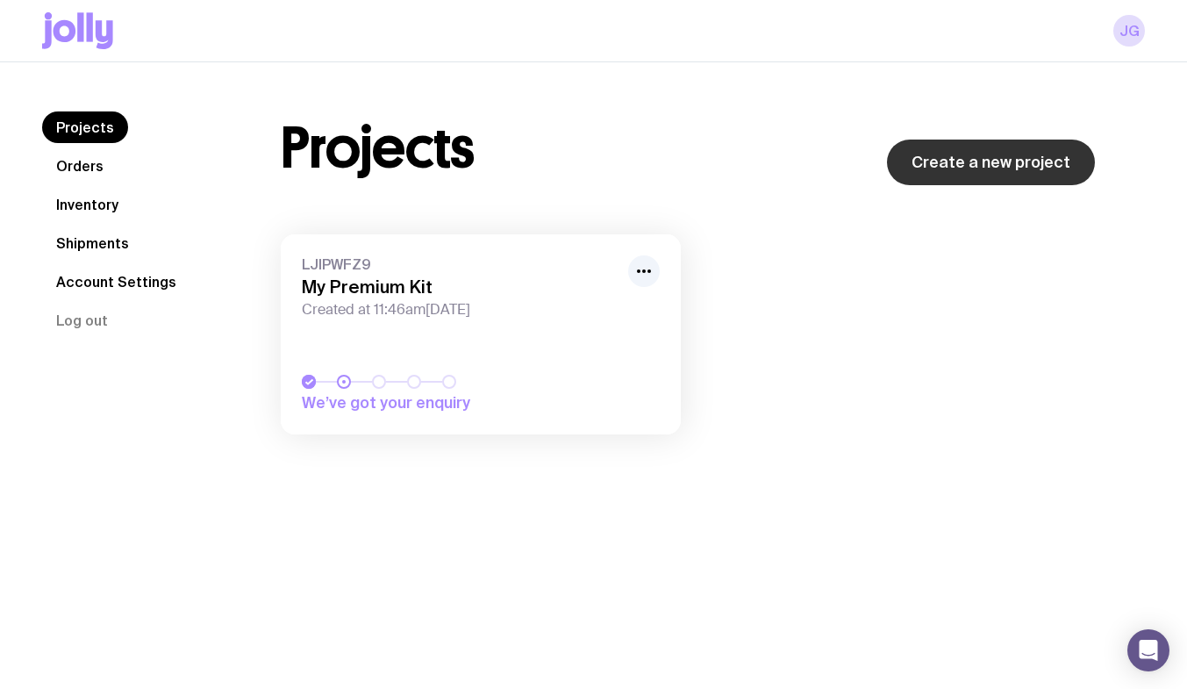
click at [919, 165] on link "Create a new project" at bounding box center [991, 162] width 208 height 46
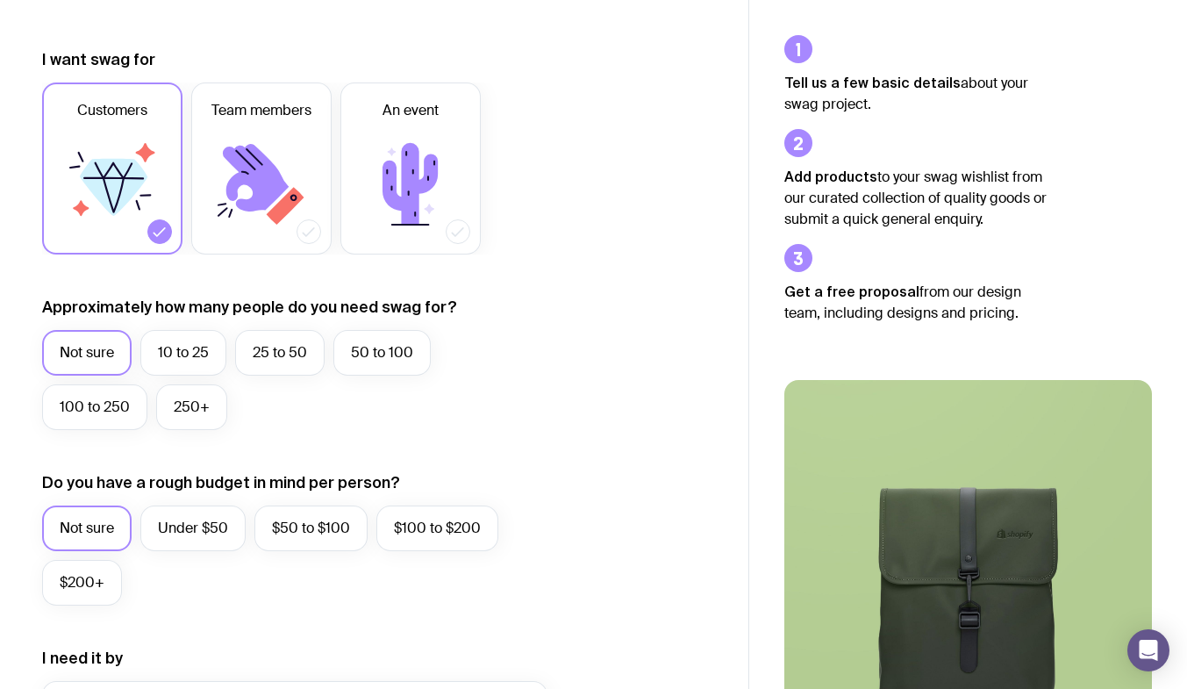
scroll to position [220, 0]
click at [173, 335] on label "10 to 25" at bounding box center [183, 352] width 86 height 46
click at [0, 0] on input "10 to 25" at bounding box center [0, 0] width 0 height 0
click at [168, 532] on label "Under $50" at bounding box center [192, 527] width 105 height 46
click at [0, 0] on input "Under $50" at bounding box center [0, 0] width 0 height 0
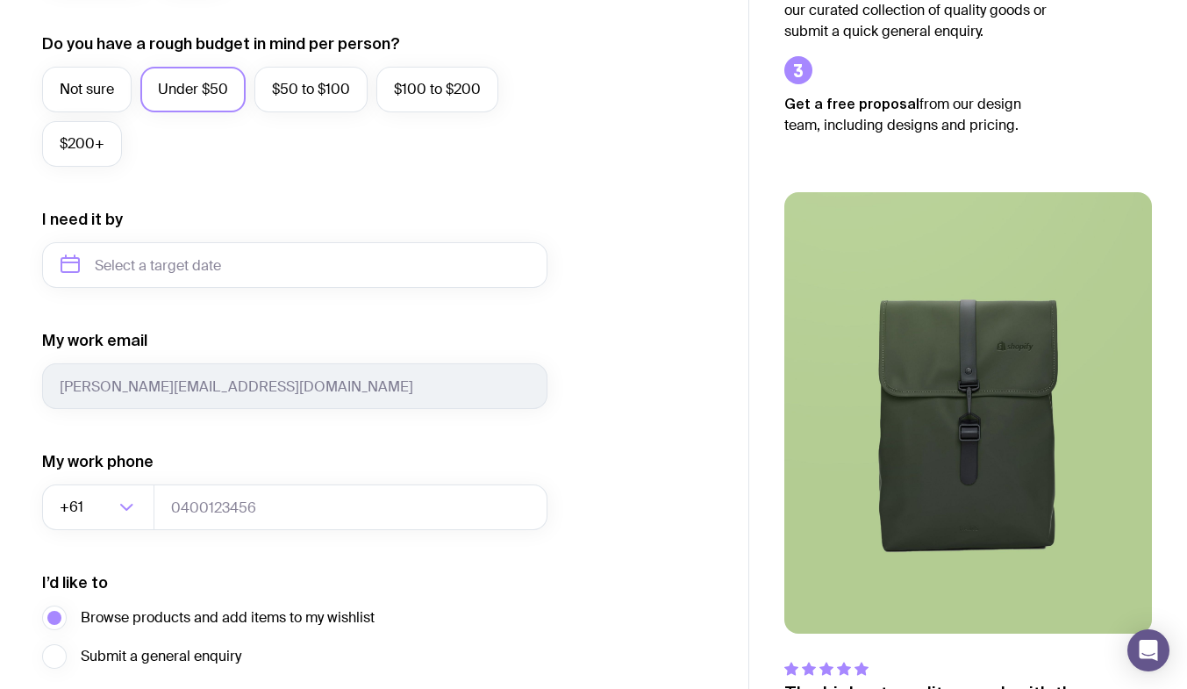
scroll to position [659, 0]
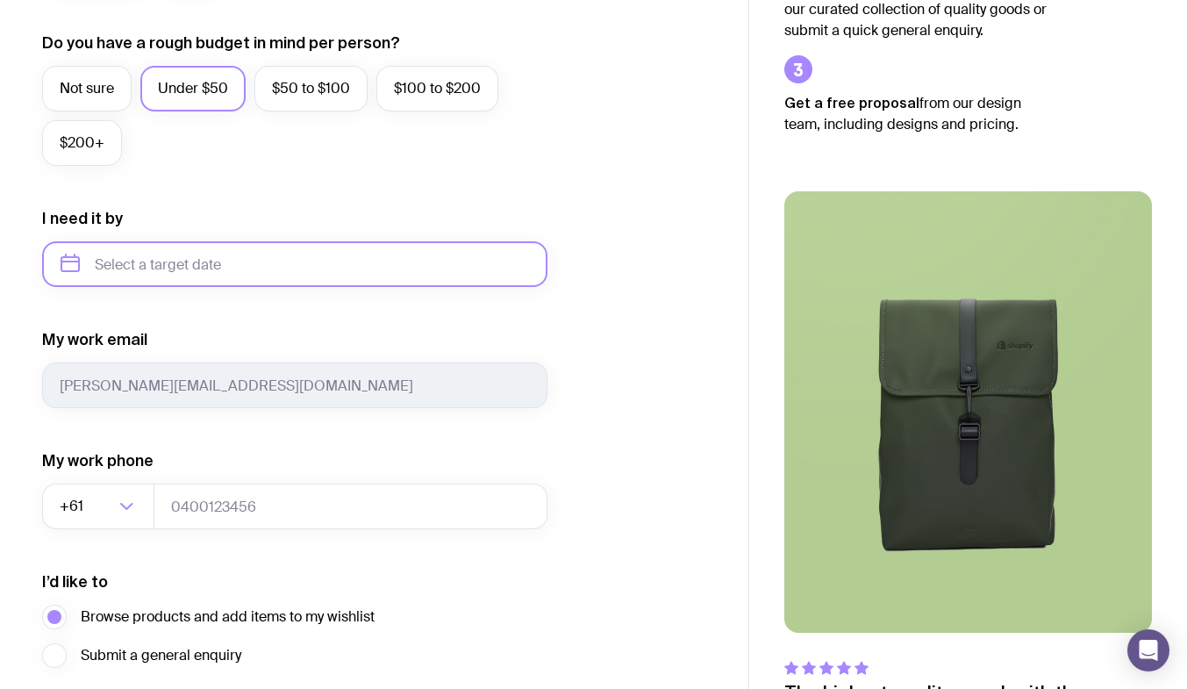
click at [259, 268] on input "text" at bounding box center [294, 264] width 505 height 46
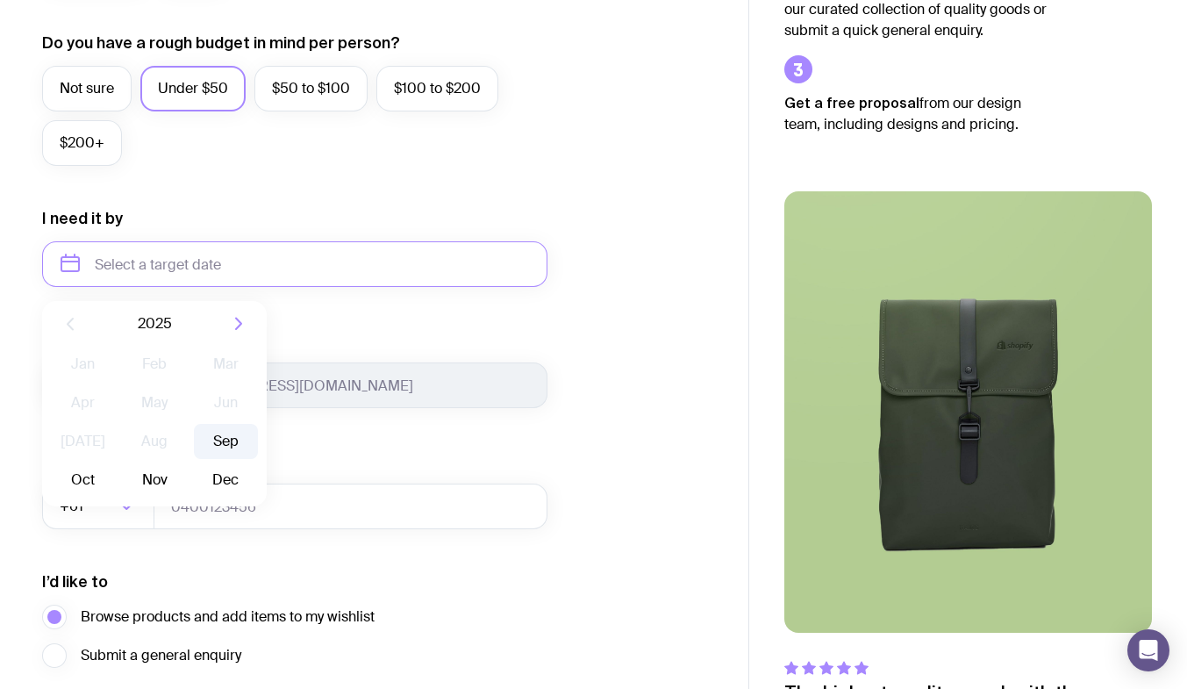
click at [115, 462] on button "Sep" at bounding box center [83, 479] width 64 height 35
type input "[DATE]"
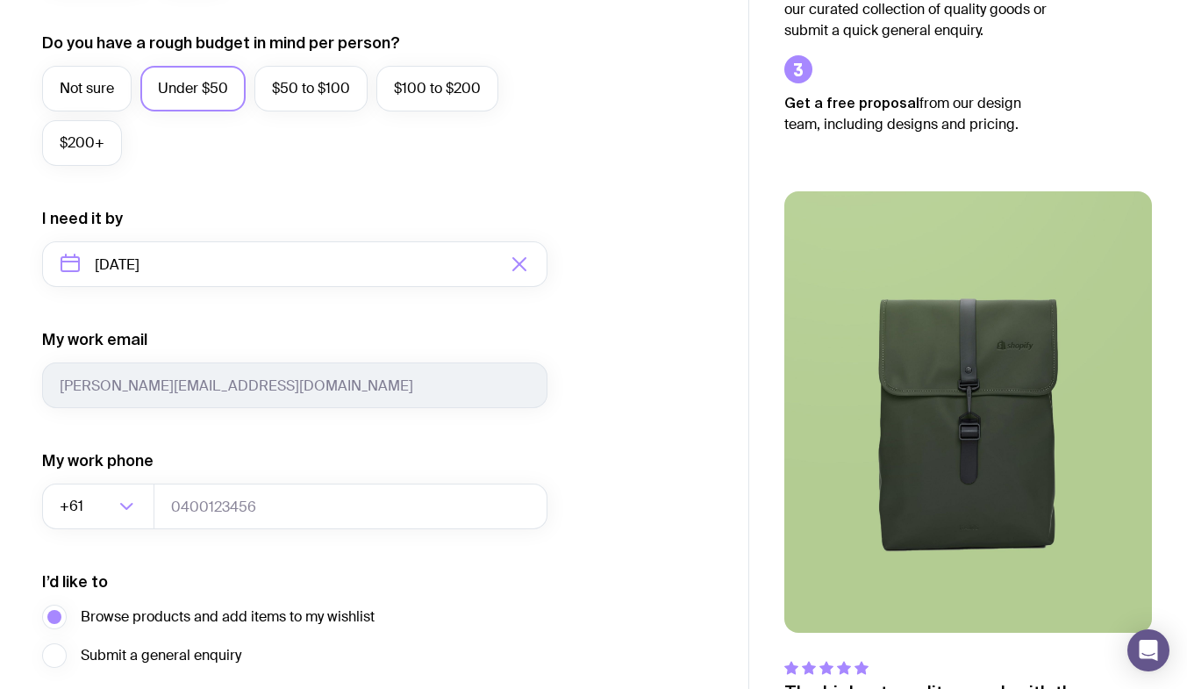
scroll to position [803, 0]
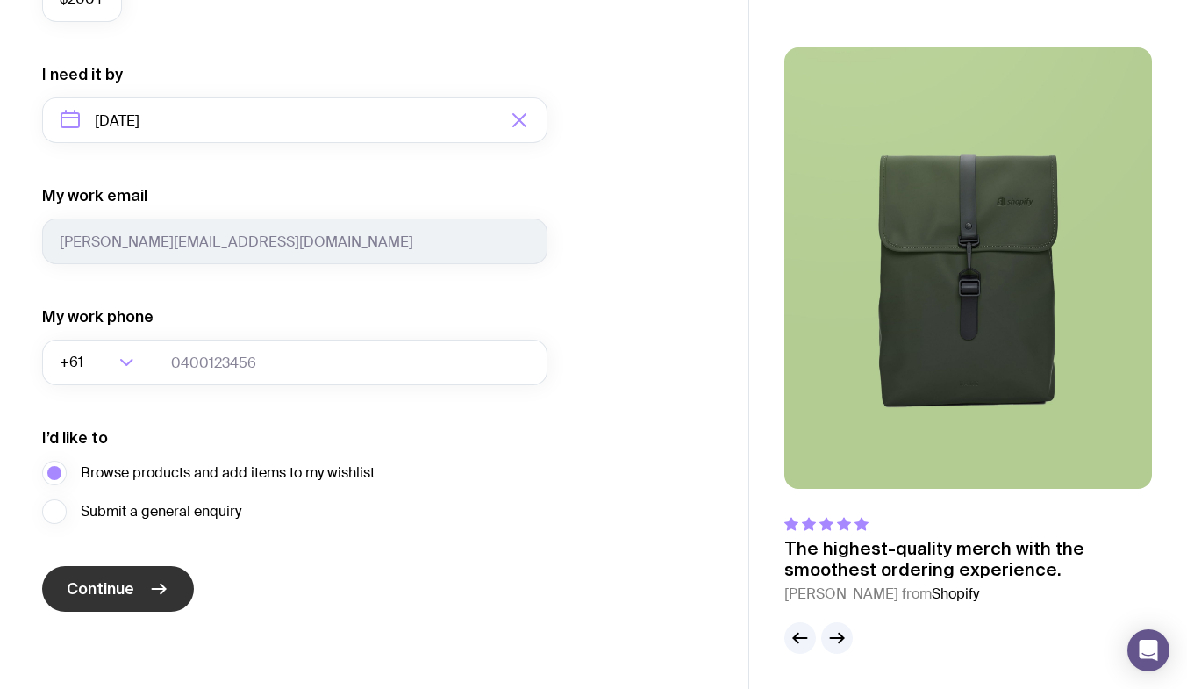
click at [129, 582] on span "Continue" at bounding box center [101, 588] width 68 height 21
click at [80, 589] on span "Continue" at bounding box center [101, 588] width 68 height 21
click at [81, 588] on span "Continue" at bounding box center [101, 588] width 68 height 21
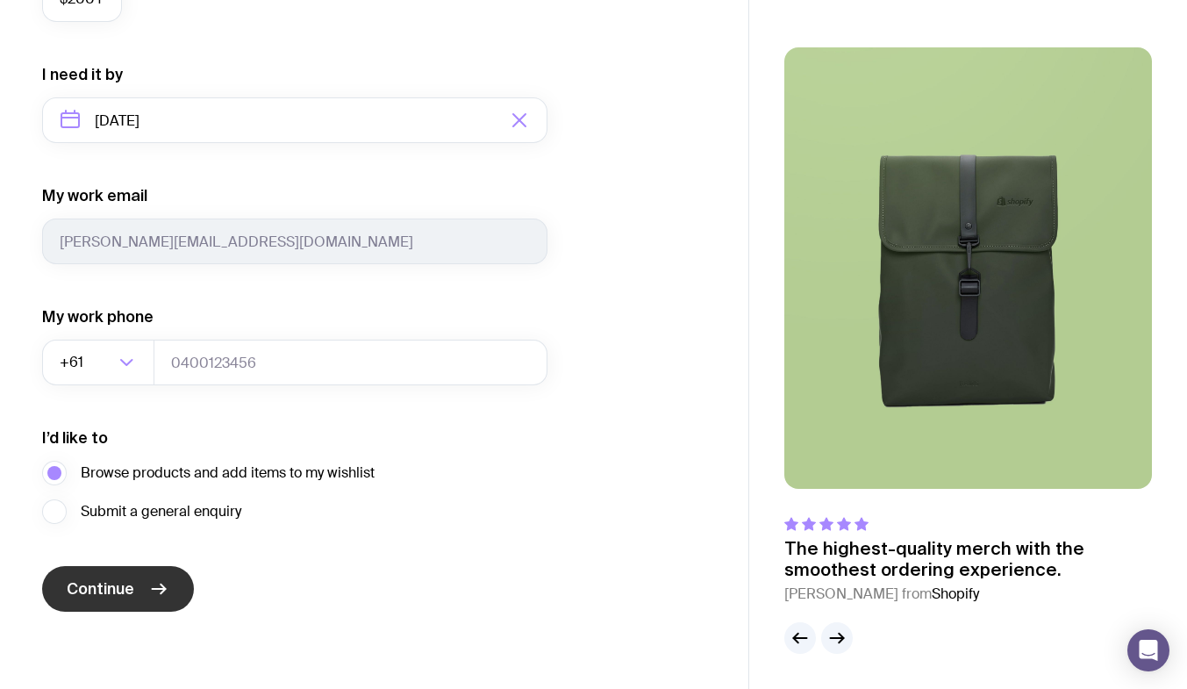
click at [81, 588] on span "Continue" at bounding box center [101, 588] width 68 height 21
